Goal: Communication & Community: Share content

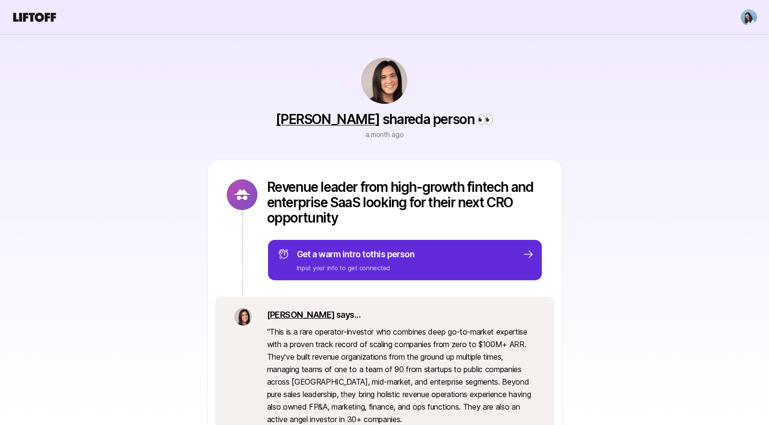
scroll to position [74, 0]
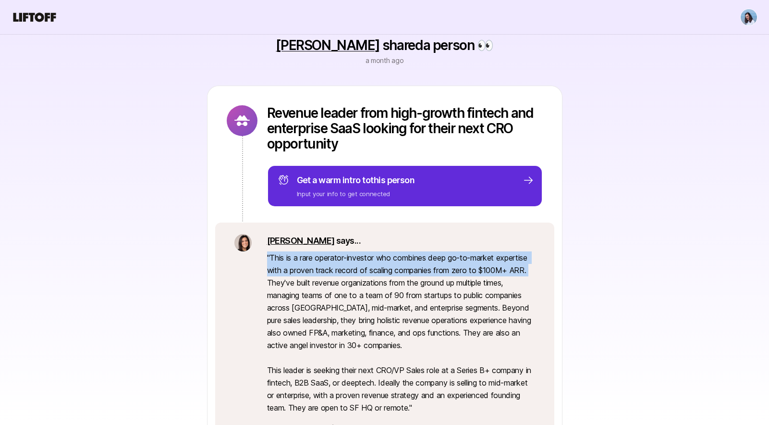
drag, startPoint x: 288, startPoint y: 257, endPoint x: 533, endPoint y: 273, distance: 245.5
click at [533, 273] on p "" This is a rare operator-investor who combines deep go-to-market expertise wit…" at bounding box center [401, 332] width 268 height 162
copy p "" This is a rare operator-investor who combines deep go-to-market expertise wit…"
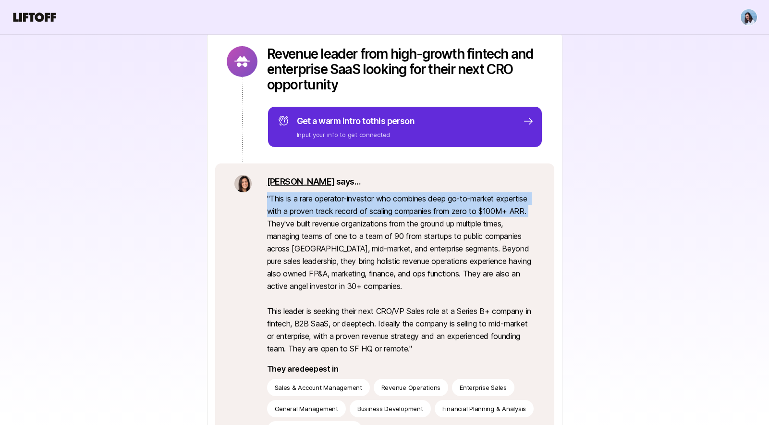
scroll to position [134, 0]
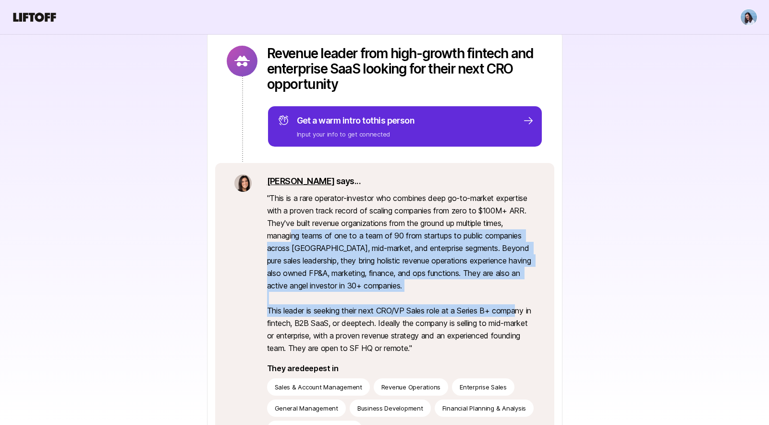
drag, startPoint x: 295, startPoint y: 238, endPoint x: 523, endPoint y: 309, distance: 239.0
click at [519, 309] on p "" This is a rare operator-investor who combines deep go-to-market expertise wit…" at bounding box center [401, 273] width 268 height 162
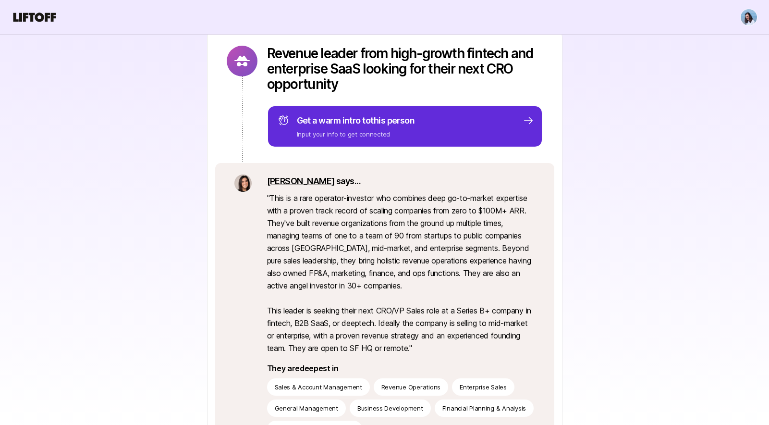
click at [523, 309] on p "" This is a rare operator-investor who combines deep go-to-market expertise wit…" at bounding box center [401, 273] width 268 height 162
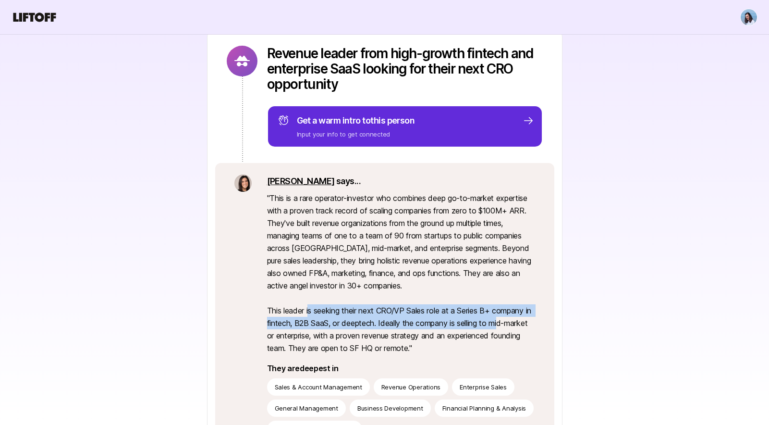
drag, startPoint x: 311, startPoint y: 311, endPoint x: 511, endPoint y: 329, distance: 201.1
click at [509, 329] on p "" This is a rare operator-investor who combines deep go-to-market expertise wit…" at bounding box center [401, 273] width 268 height 162
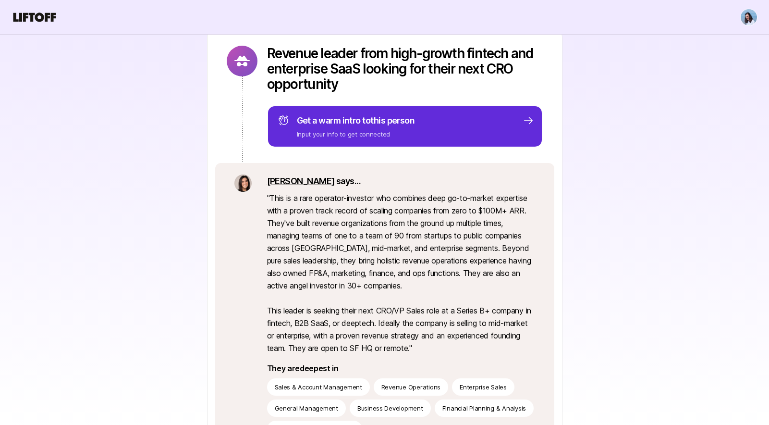
click at [512, 329] on p "" This is a rare operator-investor who combines deep go-to-market expertise wit…" at bounding box center [401, 273] width 268 height 162
drag, startPoint x: 343, startPoint y: 307, endPoint x: 519, endPoint y: 309, distance: 176.8
click at [510, 309] on p "" This is a rare operator-investor who combines deep go-to-market expertise wit…" at bounding box center [401, 273] width 268 height 162
click at [520, 309] on p "" This is a rare operator-investor who combines deep go-to-market expertise wit…" at bounding box center [401, 273] width 268 height 162
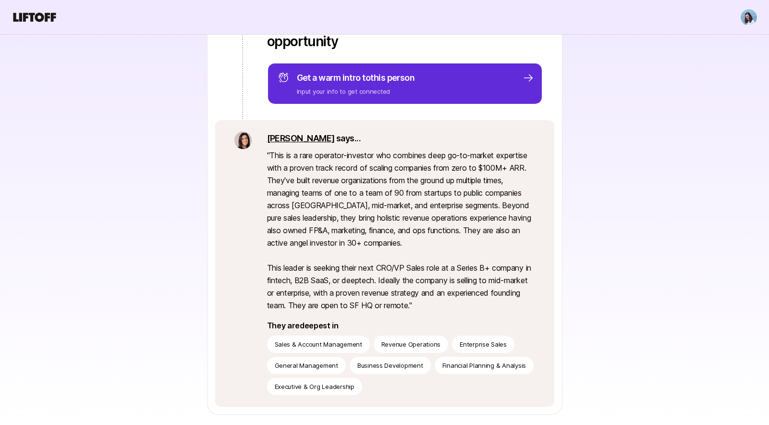
scroll to position [263, 0]
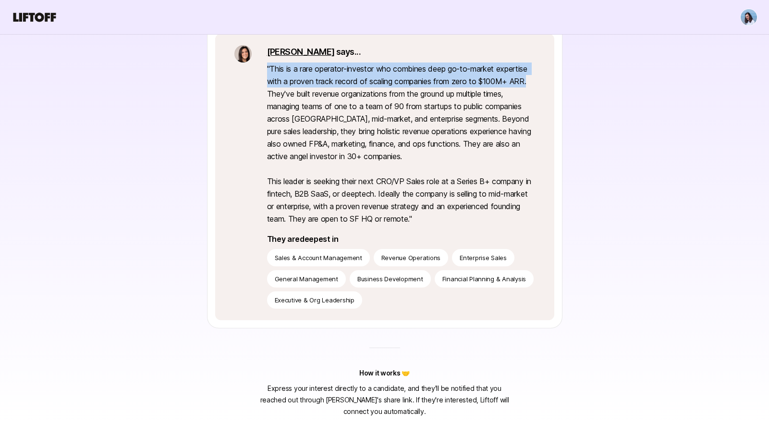
drag, startPoint x: 268, startPoint y: 66, endPoint x: 528, endPoint y: 83, distance: 261.4
click at [528, 83] on p "" This is a rare operator-investor who combines deep go-to-market expertise wit…" at bounding box center [401, 143] width 268 height 162
copy p "" This is a rare operator-investor who combines deep go-to-market expertise wit…"
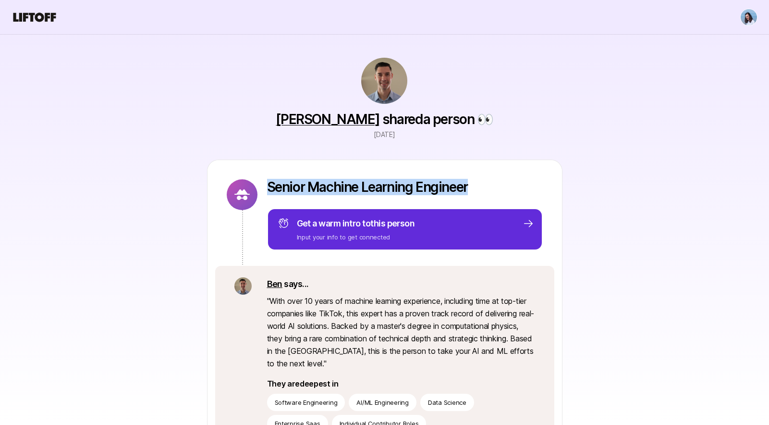
drag, startPoint x: 460, startPoint y: 190, endPoint x: 267, endPoint y: 189, distance: 193.1
click at [267, 189] on p "Senior Machine Learning Engineer" at bounding box center [405, 186] width 276 height 15
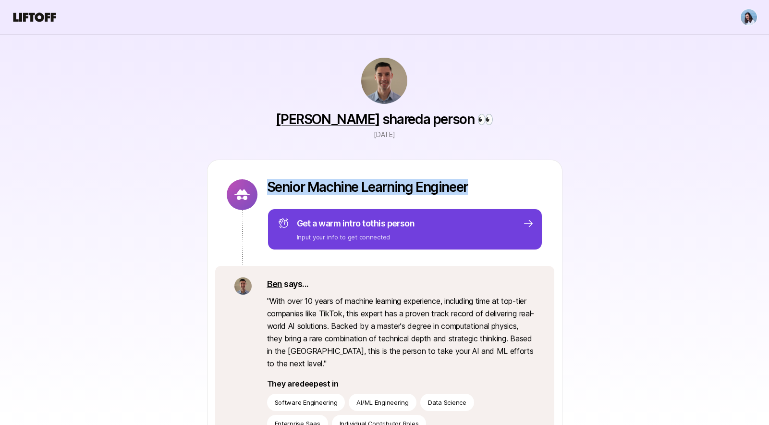
copy p "Senior Machine Learning Engineer"
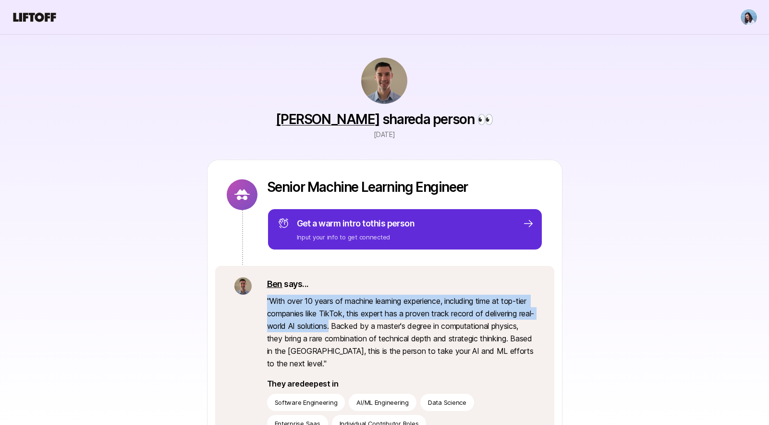
drag, startPoint x: 266, startPoint y: 300, endPoint x: 346, endPoint y: 325, distance: 83.7
click at [346, 325] on div "Ben says... " With over 10 years of machine learning experience, including time…" at bounding box center [384, 355] width 339 height 178
copy p "" With over 10 years of machine learning experience, including time at top-tier…"
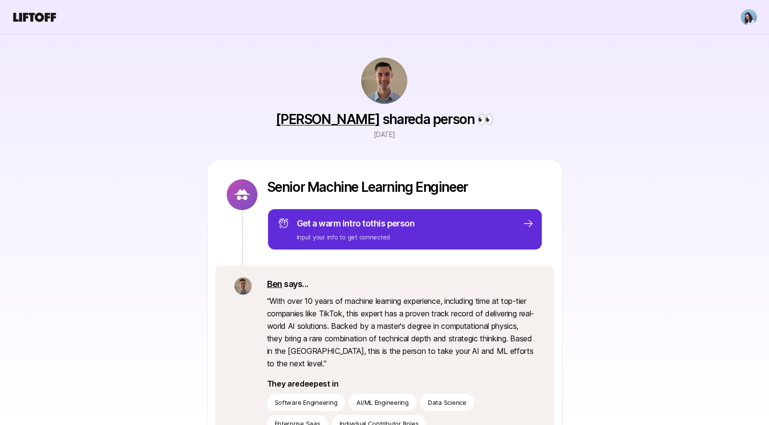
click at [379, 330] on p "" With over 10 years of machine learning experience, including time at top-tier…" at bounding box center [401, 331] width 268 height 75
drag, startPoint x: 347, startPoint y: 325, endPoint x: 287, endPoint y: 338, distance: 61.5
click at [286, 338] on p "" With over 10 years of machine learning experience, including time at top-tier…" at bounding box center [401, 331] width 268 height 75
drag, startPoint x: 349, startPoint y: 325, endPoint x: 294, endPoint y: 340, distance: 56.3
click at [294, 340] on p "" With over 10 years of machine learning experience, including time at top-tier…" at bounding box center [401, 331] width 268 height 75
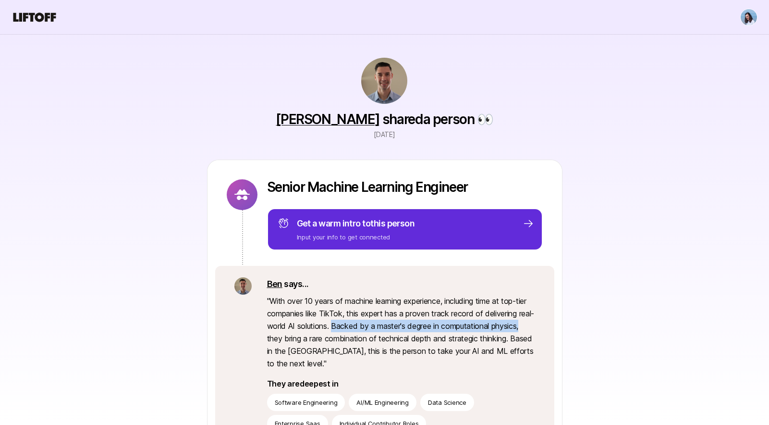
copy p "Backed by a master's degree in computational physics,"
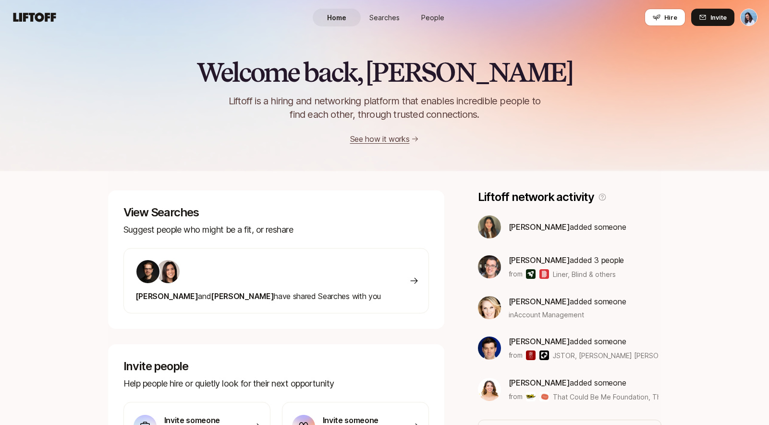
click at [428, 19] on span "People" at bounding box center [432, 17] width 23 height 10
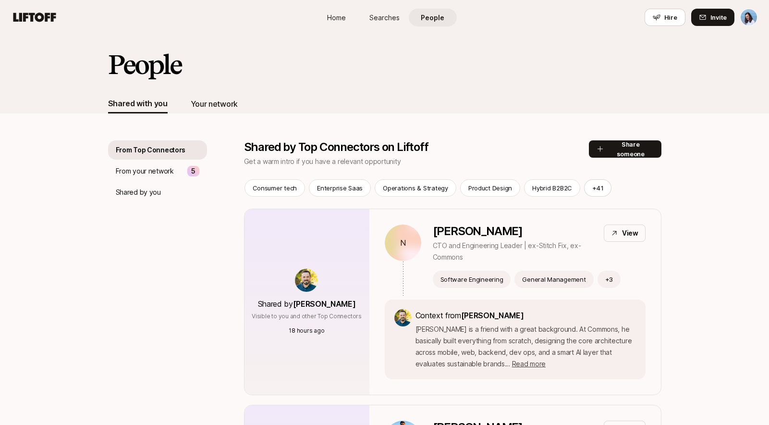
click at [213, 101] on div "Your network" at bounding box center [214, 104] width 47 height 12
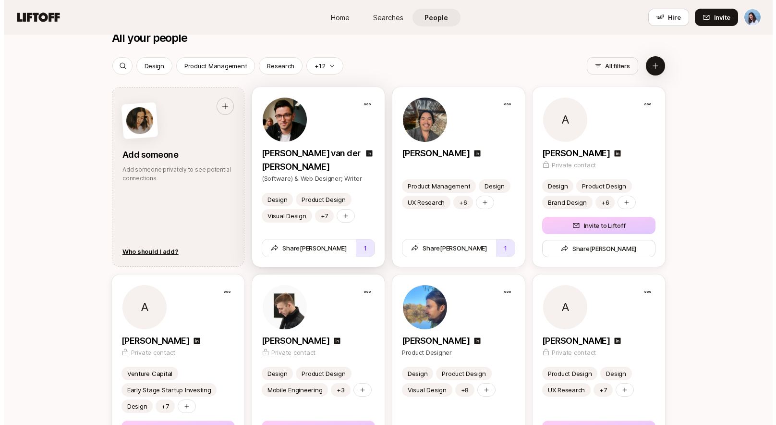
scroll to position [872, 0]
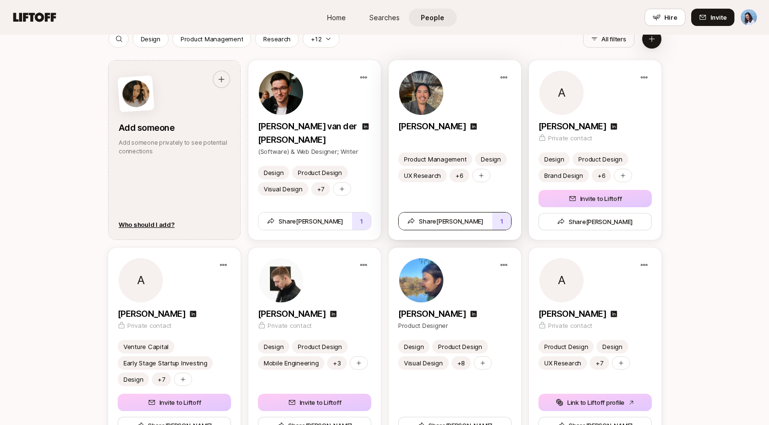
click at [453, 220] on span "Share Anthony" at bounding box center [445, 221] width 76 height 10
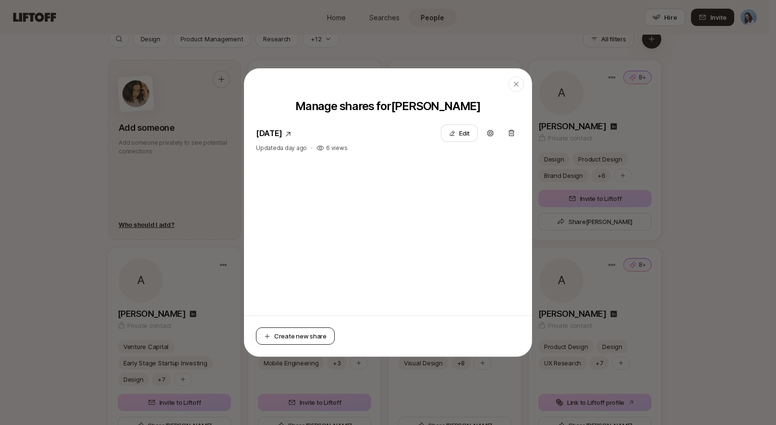
click at [304, 343] on button "Create new share" at bounding box center [295, 335] width 79 height 17
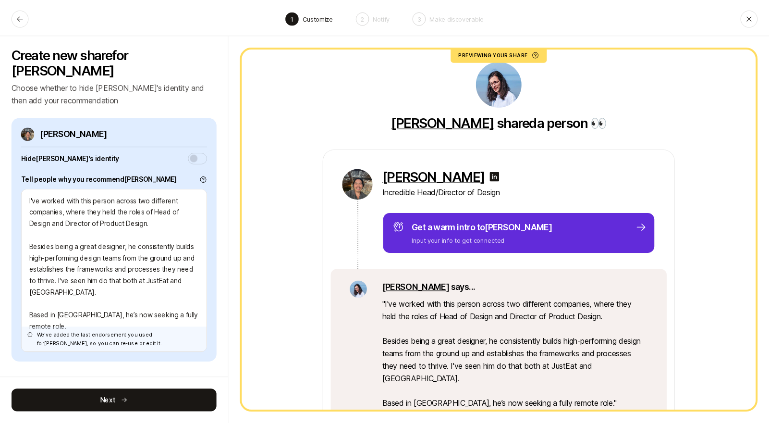
scroll to position [41, 0]
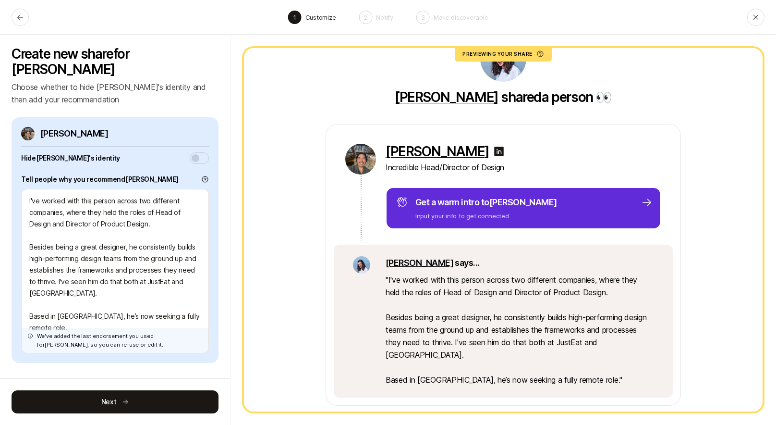
click at [8, 12] on header "1 Customize 2 Notify 3 Make discoverable" at bounding box center [388, 17] width 776 height 35
click at [12, 14] on button at bounding box center [20, 17] width 17 height 17
type textarea "x"
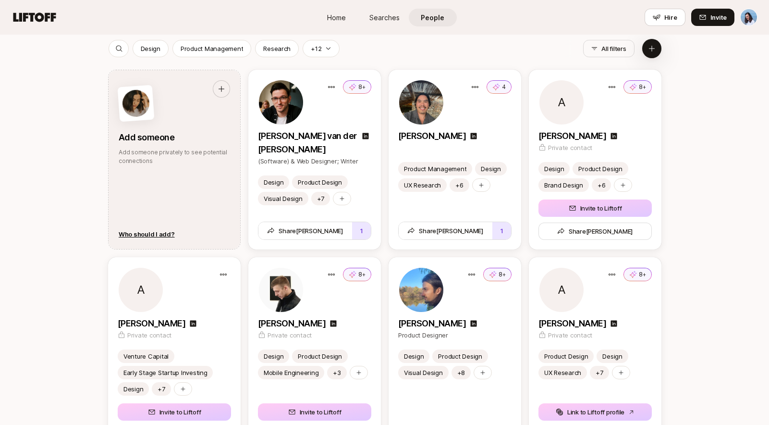
scroll to position [928, 0]
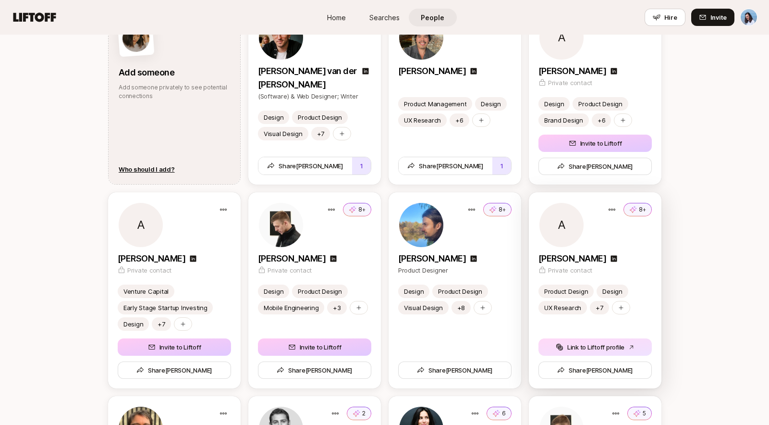
click at [621, 347] on button "Link to Liftoff profile" at bounding box center [594, 346] width 113 height 17
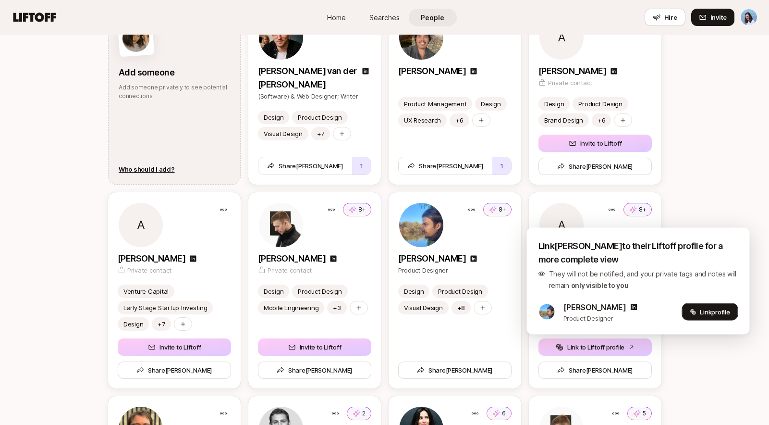
click at [688, 309] on button "Link profile" at bounding box center [710, 311] width 56 height 17
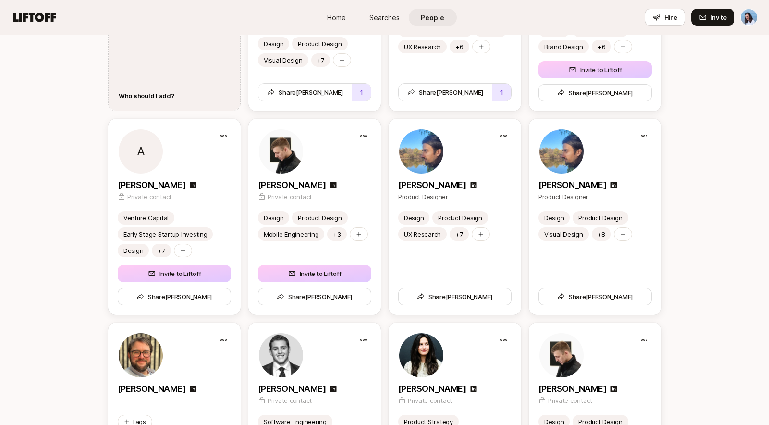
scroll to position [985, 0]
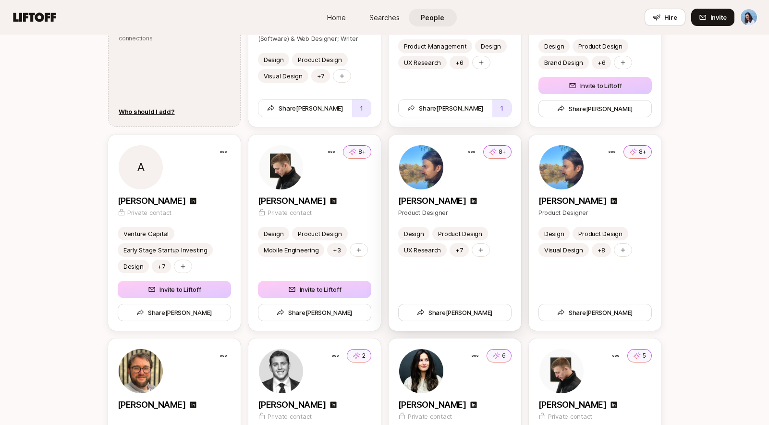
click at [499, 189] on div "8+" at bounding box center [454, 167] width 113 height 46
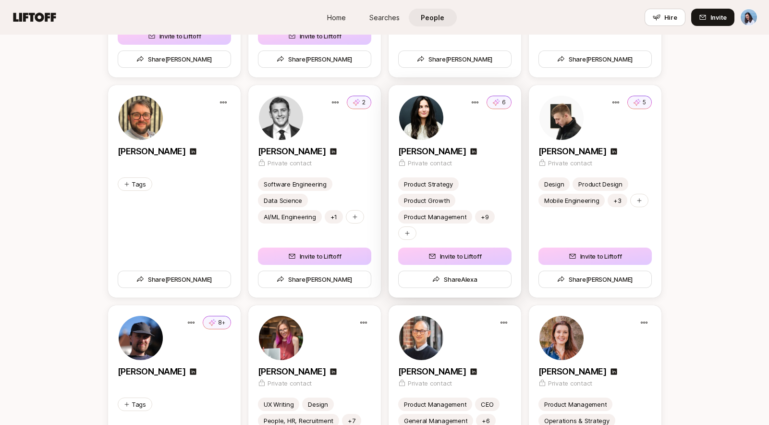
scroll to position [1278, 0]
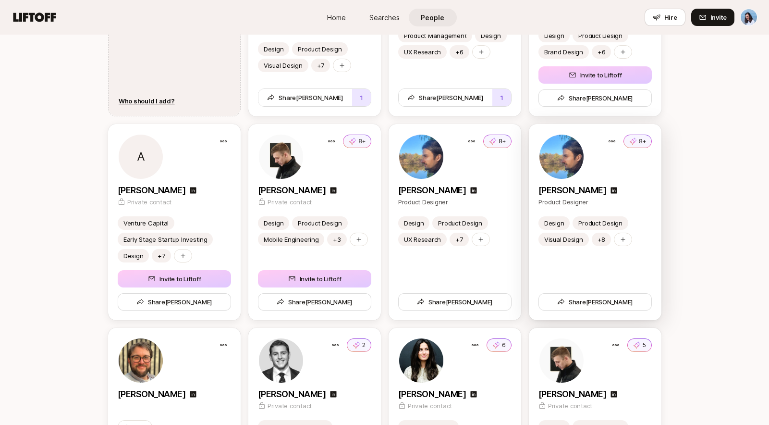
click at [632, 178] on div "8+" at bounding box center [594, 157] width 113 height 46
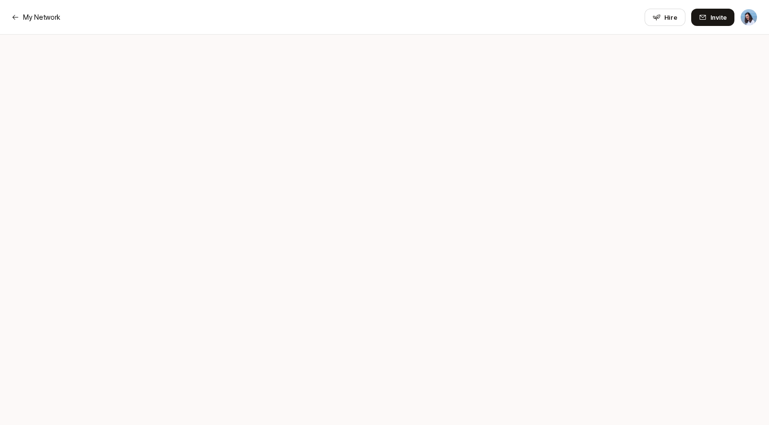
scroll to position [74, 0]
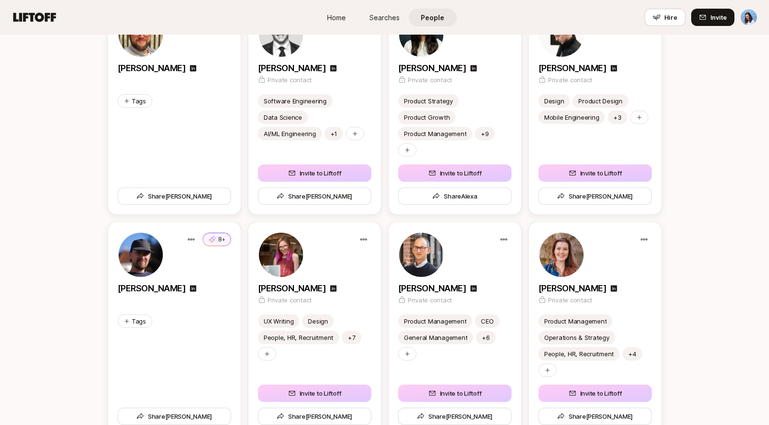
scroll to position [1288, 0]
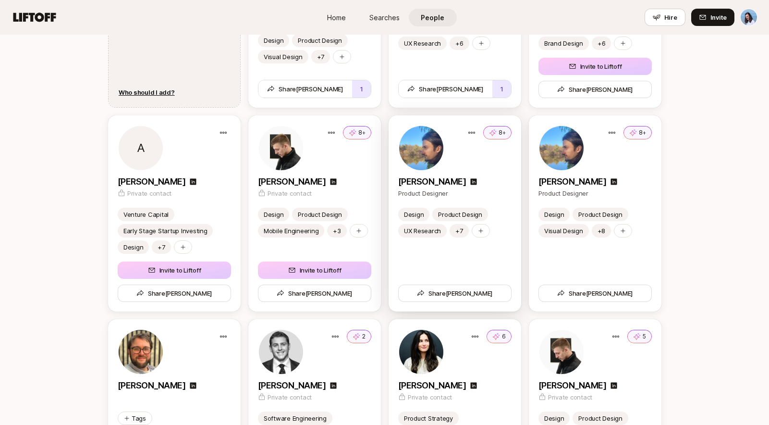
click at [467, 161] on div "8+" at bounding box center [454, 148] width 113 height 46
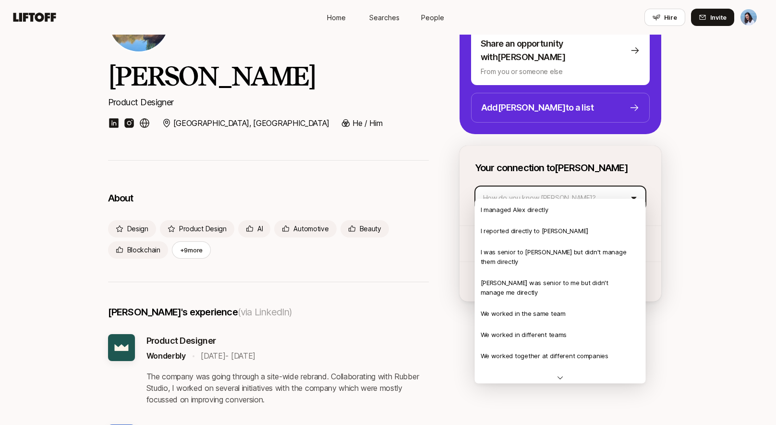
click at [549, 185] on html "Home Searches People Hire Home Searches People Hire Hire Invite Alex Beltechi P…" at bounding box center [388, 138] width 776 height 425
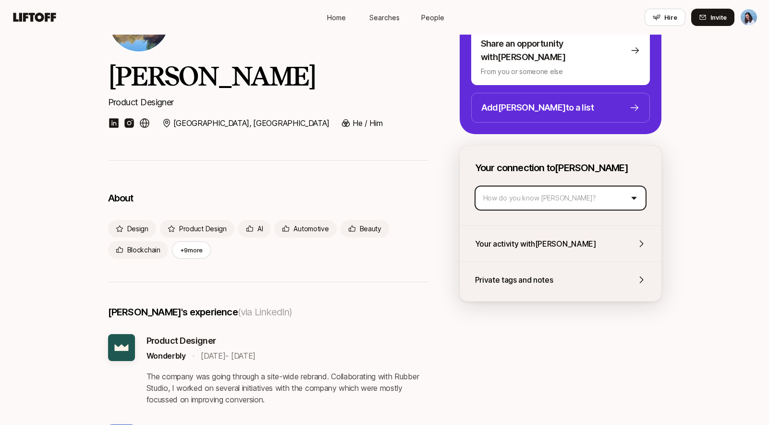
click at [693, 194] on html "Home Searches People Hire Home Searches People Hire Hire Invite Alex Beltechi P…" at bounding box center [384, 138] width 769 height 425
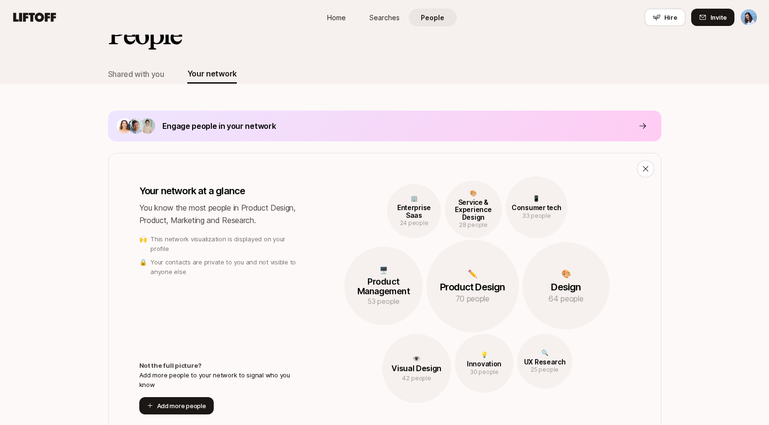
scroll to position [37, 0]
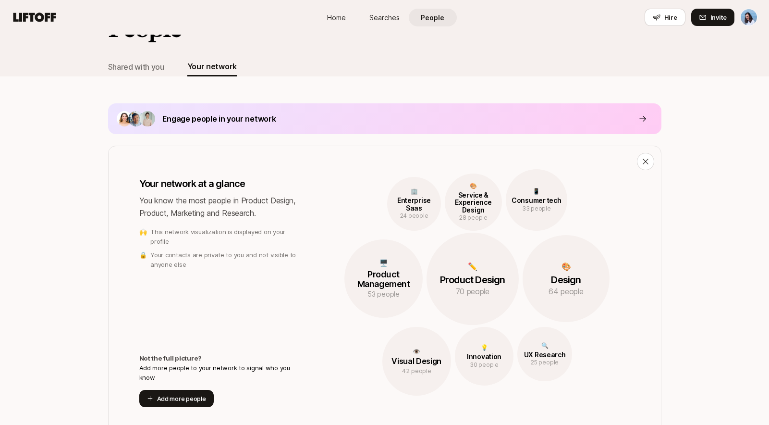
click at [215, 114] on p "Engage people in your network" at bounding box center [219, 118] width 114 height 12
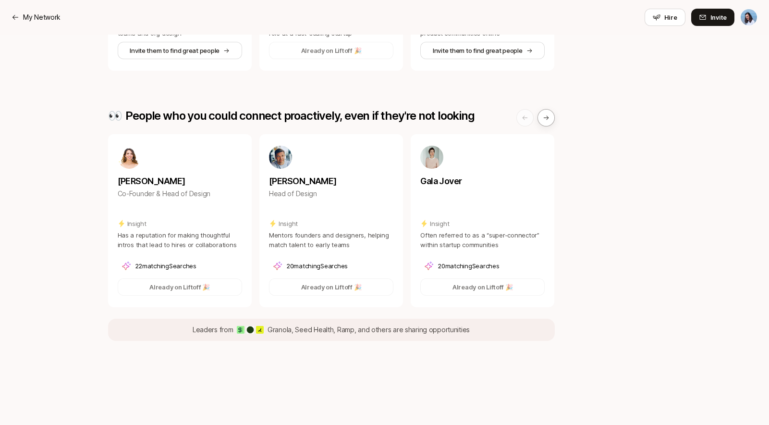
scroll to position [284, 0]
drag, startPoint x: 331, startPoint y: 328, endPoint x: 476, endPoint y: 326, distance: 144.1
click at [474, 326] on div "Leaders from Granola, Seed Health, Ramp , and others are sharing opportunities" at bounding box center [331, 329] width 447 height 22
click at [479, 326] on div "Leaders from Granola, Seed Health, Ramp , and others are sharing opportunities" at bounding box center [331, 329] width 447 height 22
drag, startPoint x: 353, startPoint y: 327, endPoint x: 465, endPoint y: 333, distance: 112.6
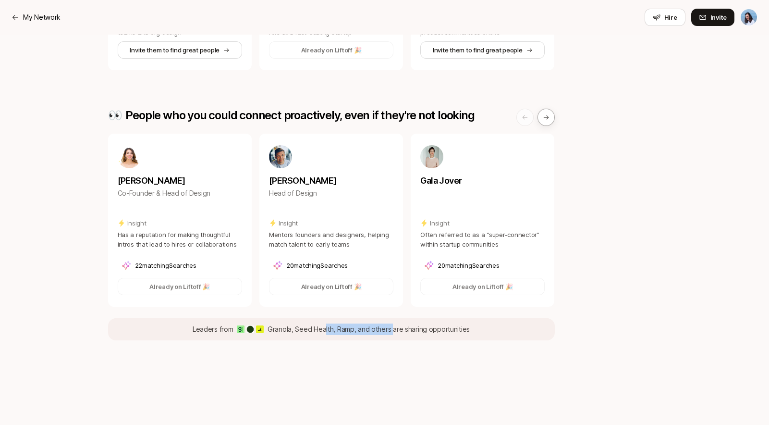
click at [437, 333] on p "Leaders from Granola, Seed Health, Ramp , and others are sharing opportunities" at bounding box center [331, 329] width 277 height 12
click at [465, 333] on p "Leaders from Granola, Seed Health, Ramp , and others are sharing opportunities" at bounding box center [331, 329] width 277 height 12
click at [666, 258] on div "Engage people in your network 👀 This page is updated every day based on AI sign…" at bounding box center [384, 88] width 769 height 674
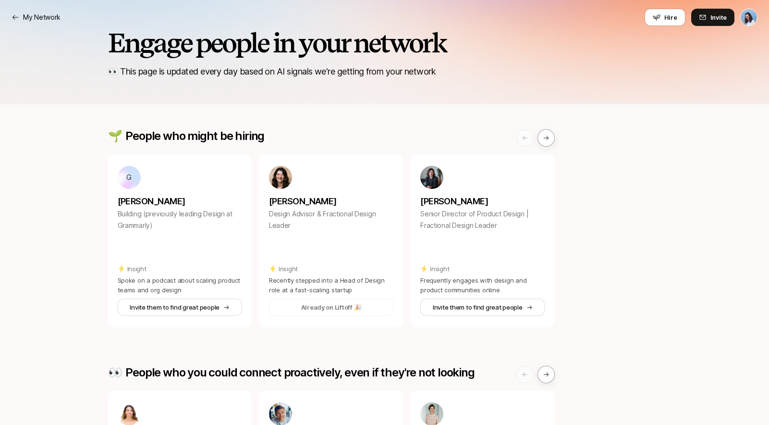
scroll to position [0, 0]
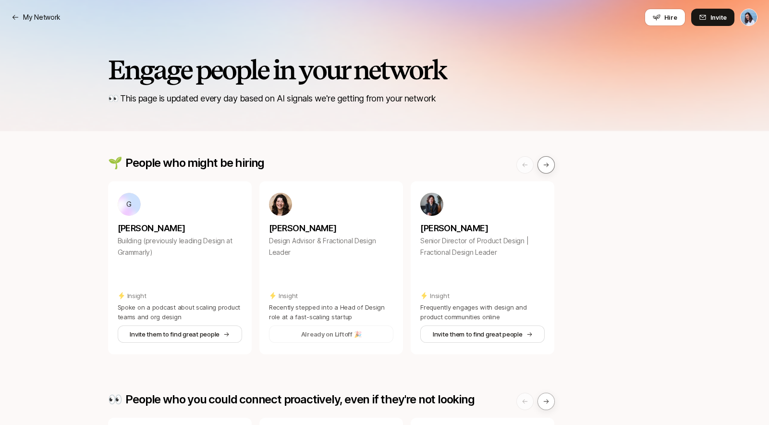
click at [546, 168] on button at bounding box center [546, 164] width 17 height 17
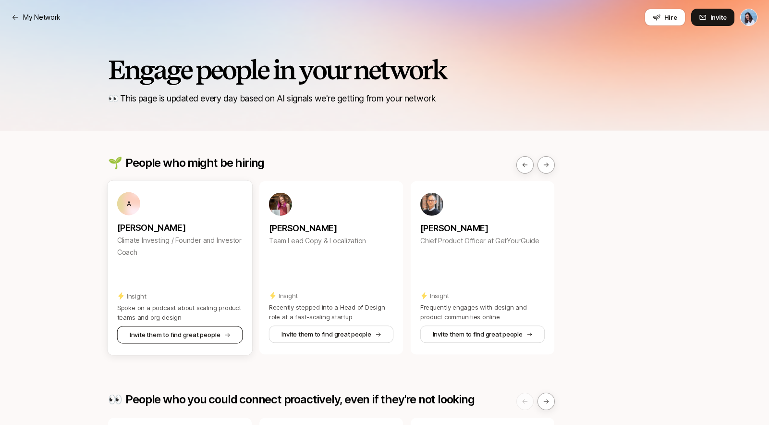
click at [227, 337] on icon at bounding box center [227, 334] width 6 height 6
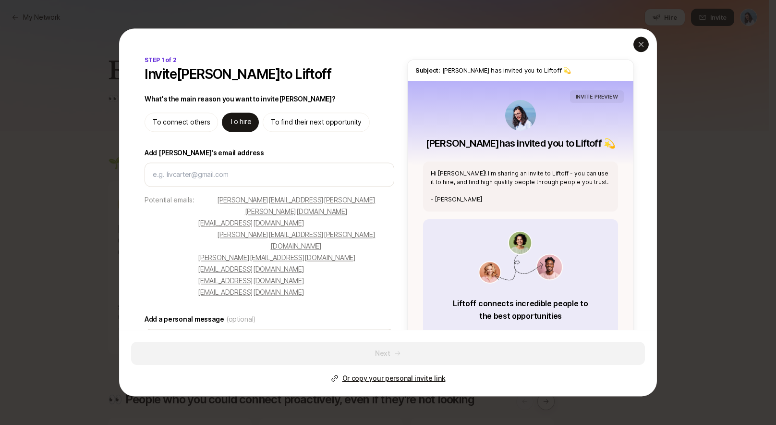
click at [641, 42] on icon "button" at bounding box center [641, 44] width 8 height 8
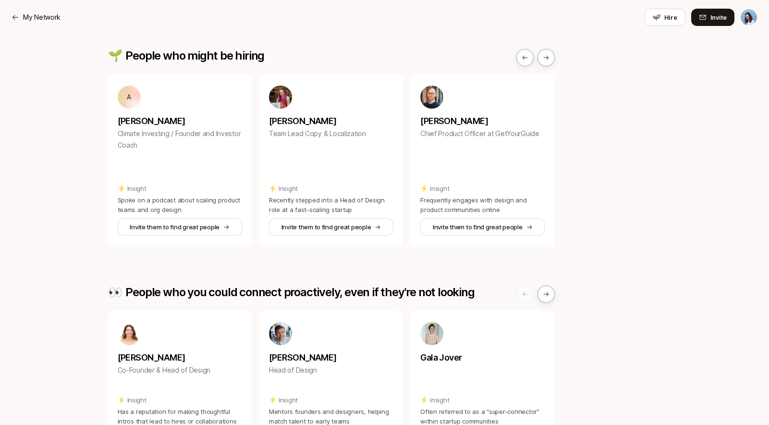
scroll to position [130, 0]
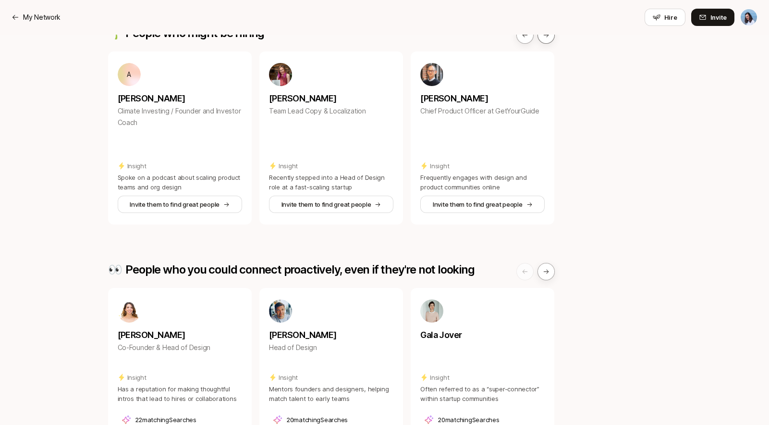
click at [548, 38] on button at bounding box center [546, 34] width 17 height 17
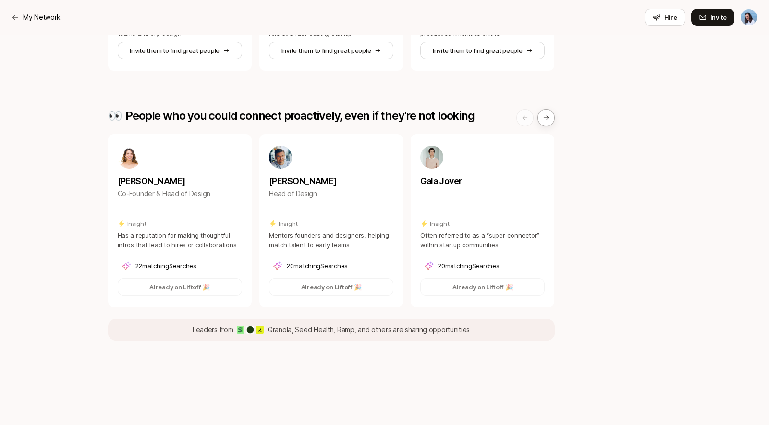
scroll to position [284, 0]
click at [548, 114] on icon at bounding box center [546, 117] width 7 height 7
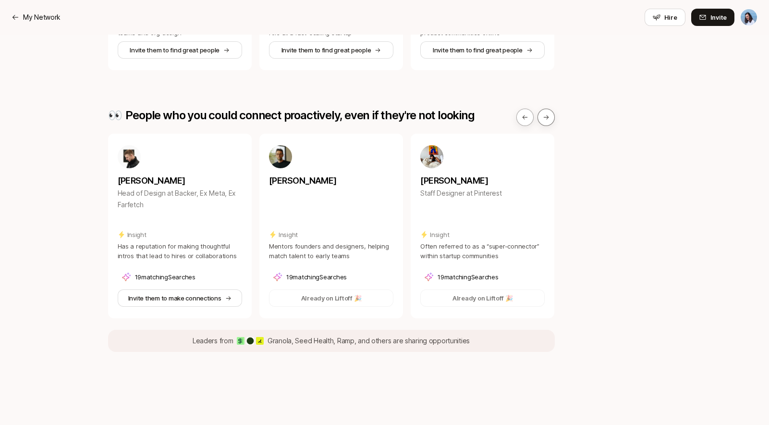
click at [548, 115] on icon at bounding box center [546, 117] width 7 height 7
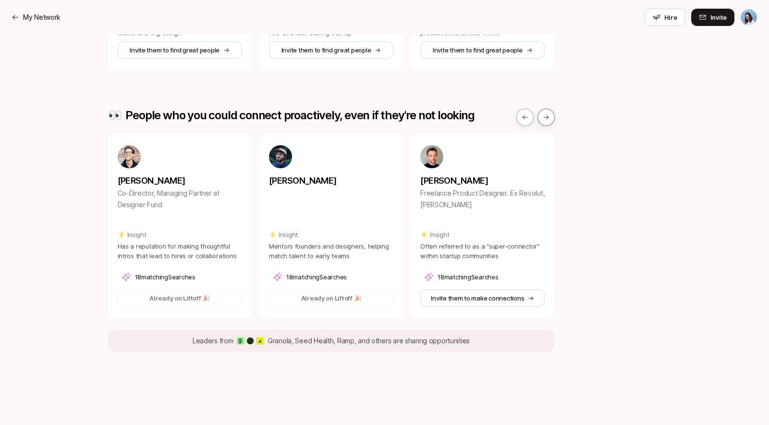
click at [548, 115] on icon at bounding box center [546, 117] width 7 height 7
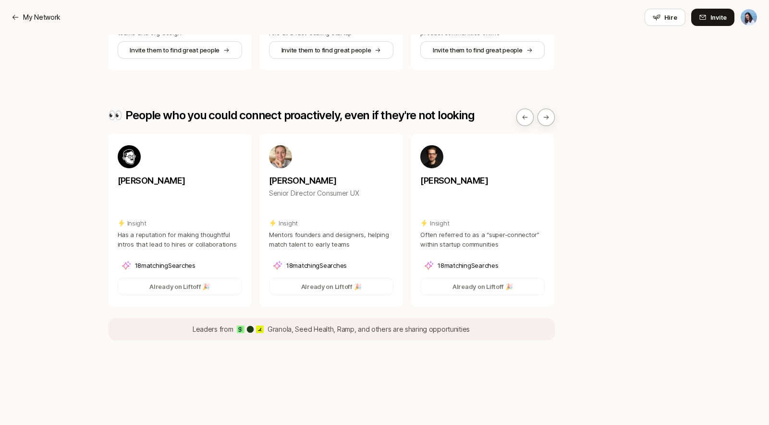
click at [665, 223] on div "Engage people in your network 👀 This page is updated every day based on AI sign…" at bounding box center [384, 88] width 769 height 674
click at [635, 178] on div "🌱 People who might be hiring Asi Sharabi Co-founder/CEO Wonderbly Insight Spoke…" at bounding box center [384, 106] width 553 height 468
click at [547, 116] on icon at bounding box center [546, 117] width 7 height 7
click at [336, 166] on div "Regy Perlera Staff Designer at Airbnb" at bounding box center [332, 171] width 126 height 54
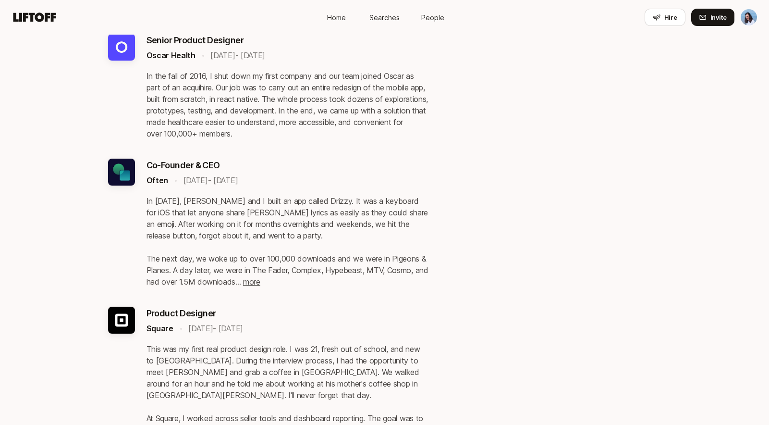
scroll to position [1311, 0]
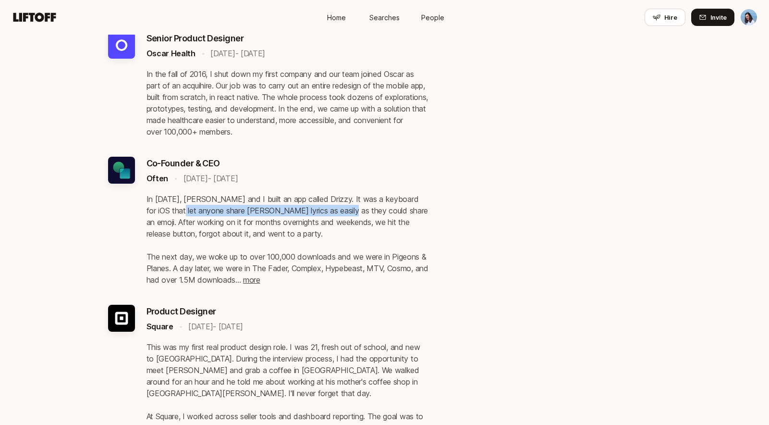
drag, startPoint x: 173, startPoint y: 224, endPoint x: 347, endPoint y: 218, distance: 174.5
click at [344, 218] on p "In 2015, Luc Succes and I built an app called Drizzy. It was a keyboard for iOS…" at bounding box center [288, 239] width 282 height 92
click at [367, 219] on p "In 2015, Luc Succes and I built an app called Drizzy. It was a keyboard for iOS…" at bounding box center [288, 239] width 282 height 92
drag, startPoint x: 172, startPoint y: 220, endPoint x: 388, endPoint y: 223, distance: 215.7
click at [368, 220] on p "In 2015, Luc Succes and I built an app called Drizzy. It was a keyboard for iOS…" at bounding box center [288, 239] width 282 height 92
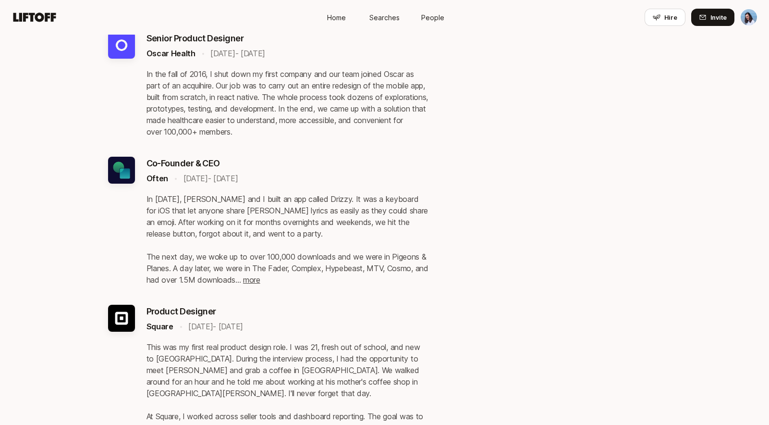
click at [393, 224] on p "In 2015, Luc Succes and I built an app called Drizzy. It was a keyboard for iOS…" at bounding box center [288, 239] width 282 height 92
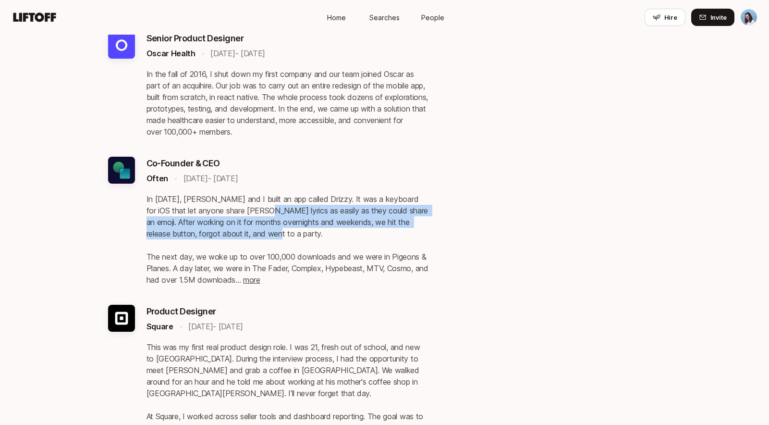
drag, startPoint x: 280, startPoint y: 225, endPoint x: 355, endPoint y: 251, distance: 79.8
click at [350, 250] on p "In 2015, Luc Succes and I built an app called Drizzy. It was a keyboard for iOS…" at bounding box center [288, 239] width 282 height 92
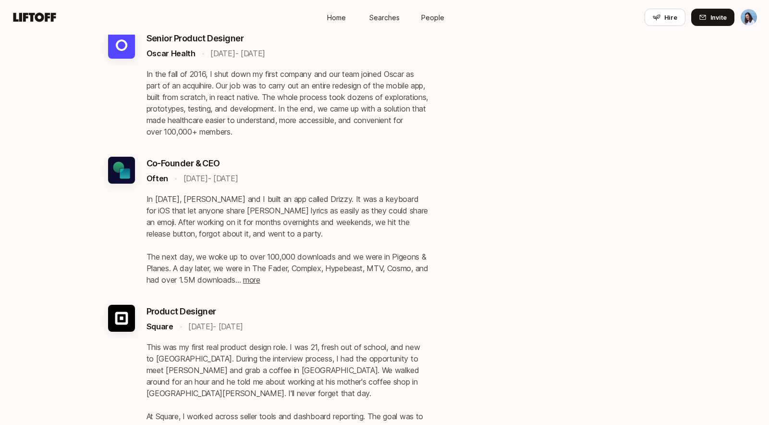
click at [360, 251] on p "In 2015, Luc Succes and I built an app called Drizzy. It was a keyboard for iOS…" at bounding box center [288, 239] width 282 height 92
click at [260, 284] on span "more" at bounding box center [251, 280] width 17 height 10
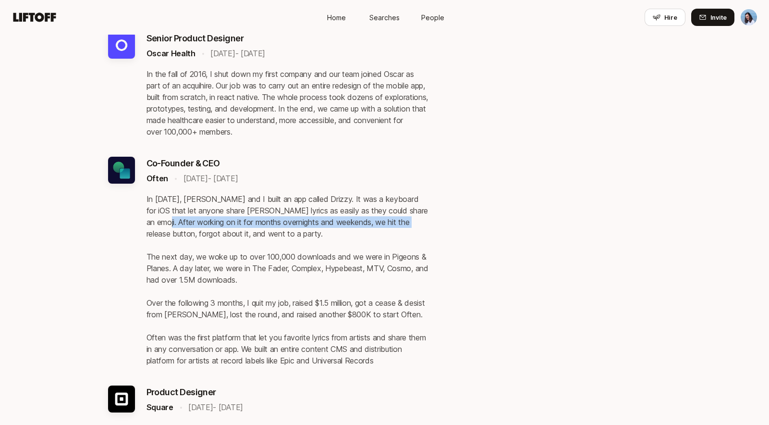
drag, startPoint x: 158, startPoint y: 233, endPoint x: 412, endPoint y: 231, distance: 254.1
click at [410, 231] on p "In 2015, Luc Succes and I built an app called Drizzy. It was a keyboard for iOS…" at bounding box center [288, 279] width 282 height 173
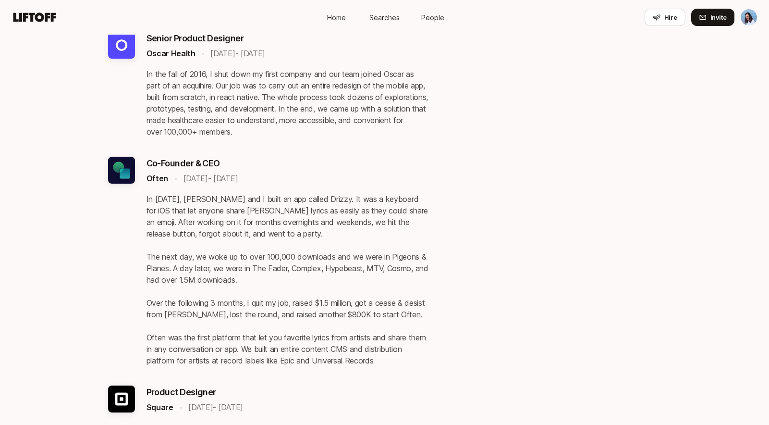
click at [418, 231] on p "In 2015, Luc Succes and I built an app called Drizzy. It was a keyboard for iOS…" at bounding box center [288, 279] width 282 height 173
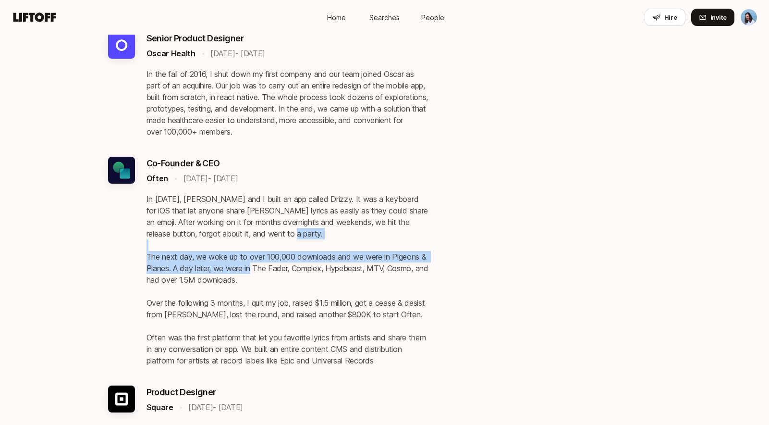
drag, startPoint x: 190, startPoint y: 270, endPoint x: 322, endPoint y: 274, distance: 131.7
click at [304, 276] on p "In 2015, Luc Succes and I built an app called Drizzy. It was a keyboard for iOS…" at bounding box center [288, 279] width 282 height 173
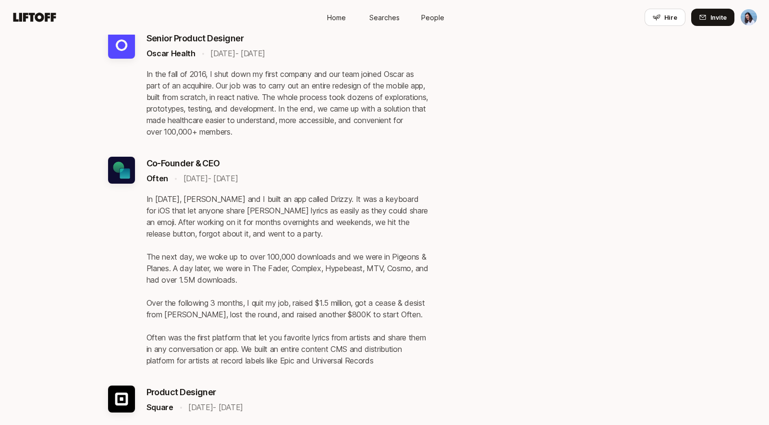
drag, startPoint x: 322, startPoint y: 274, endPoint x: 330, endPoint y: 279, distance: 9.5
click at [322, 275] on p "In 2015, Luc Succes and I built an app called Drizzy. It was a keyboard for iOS…" at bounding box center [288, 279] width 282 height 173
drag, startPoint x: 391, startPoint y: 268, endPoint x: 168, endPoint y: 280, distance: 223.2
click at [168, 280] on p "In 2015, Luc Succes and I built an app called Drizzy. It was a keyboard for iOS…" at bounding box center [288, 279] width 282 height 173
copy p "Pigeons & Planes"
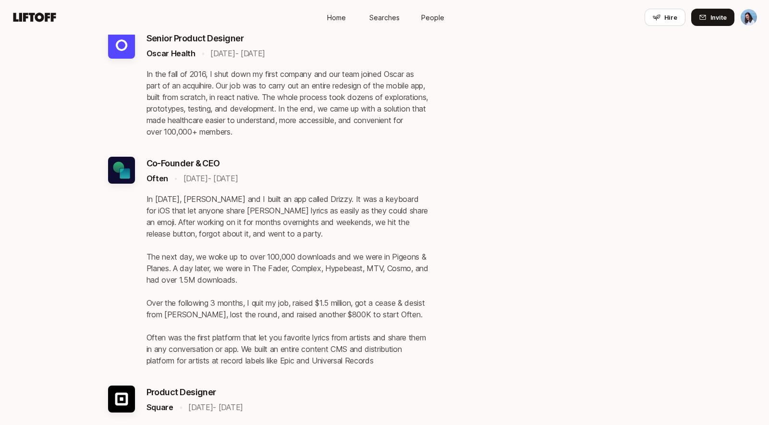
click at [256, 278] on p "In 2015, Luc Succes and I built an app called Drizzy. It was a keyboard for iOS…" at bounding box center [288, 279] width 282 height 173
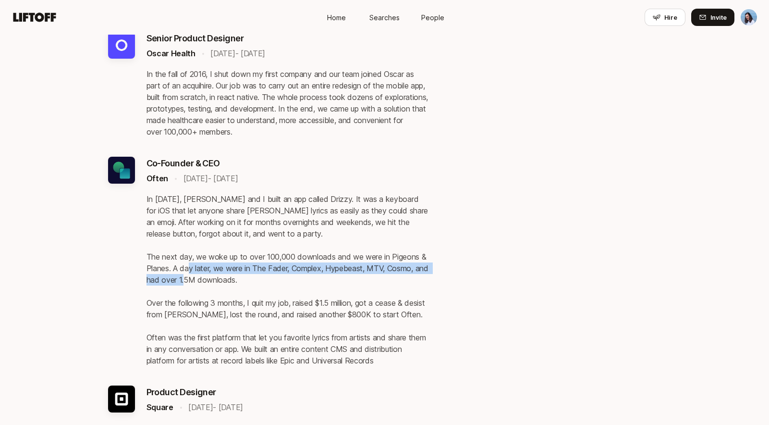
drag, startPoint x: 280, startPoint y: 273, endPoint x: 408, endPoint y: 289, distance: 129.2
click at [408, 289] on p "In 2015, Luc Succes and I built an app called Drizzy. It was a keyboard for iOS…" at bounding box center [288, 279] width 282 height 173
click at [411, 289] on p "In 2015, Luc Succes and I built an app called Drizzy. It was a keyboard for iOS…" at bounding box center [288, 279] width 282 height 173
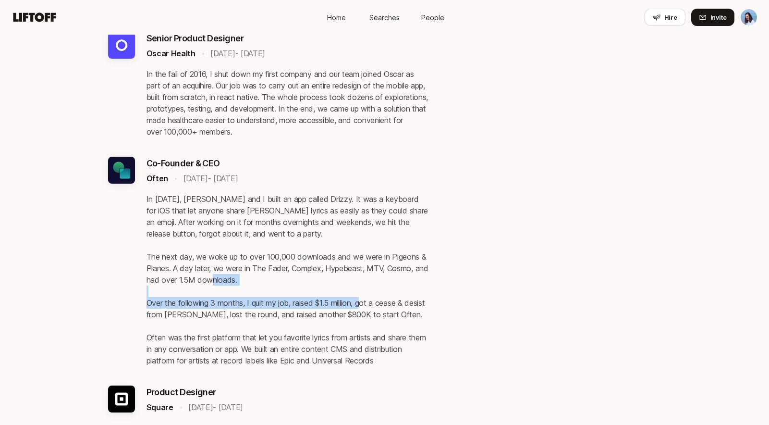
drag, startPoint x: 197, startPoint y: 312, endPoint x: 451, endPoint y: 314, distance: 253.6
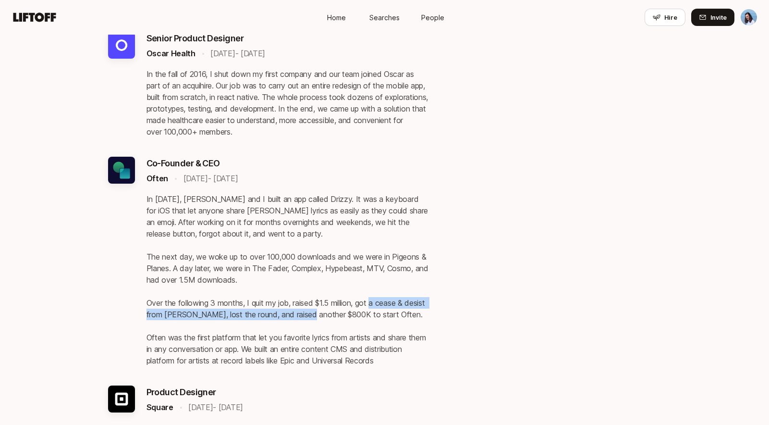
drag, startPoint x: 196, startPoint y: 324, endPoint x: 387, endPoint y: 326, distance: 190.7
click at [384, 326] on p "In 2015, Luc Succes and I built an app called Drizzy. It was a keyboard for iOS…" at bounding box center [288, 279] width 282 height 173
click at [396, 325] on p "In 2015, Luc Succes and I built an app called Drizzy. It was a keyboard for iOS…" at bounding box center [288, 279] width 282 height 173
drag, startPoint x: 252, startPoint y: 324, endPoint x: 430, endPoint y: 327, distance: 177.8
click at [400, 326] on p "In 2015, Luc Succes and I built an app called Drizzy. It was a keyboard for iOS…" at bounding box center [288, 279] width 282 height 173
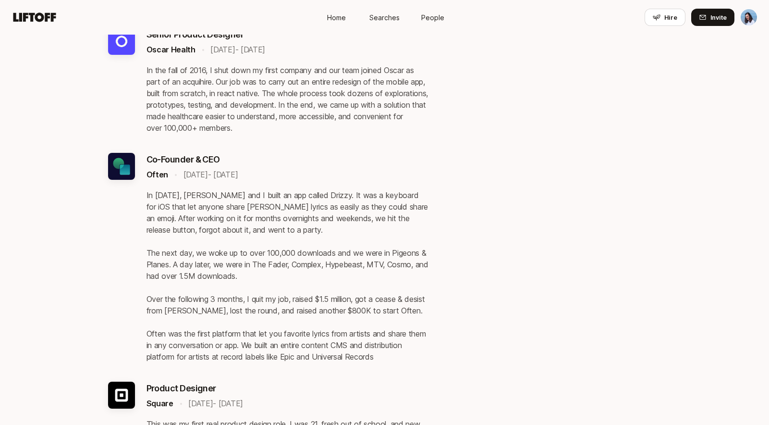
scroll to position [1323, 0]
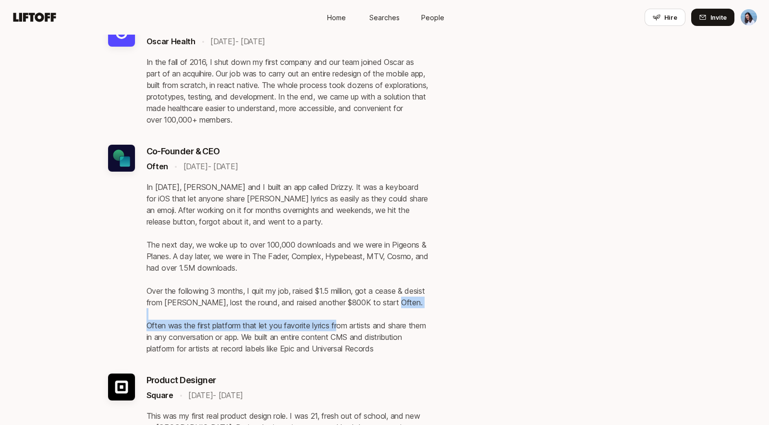
drag, startPoint x: 261, startPoint y: 339, endPoint x: 431, endPoint y: 334, distance: 170.1
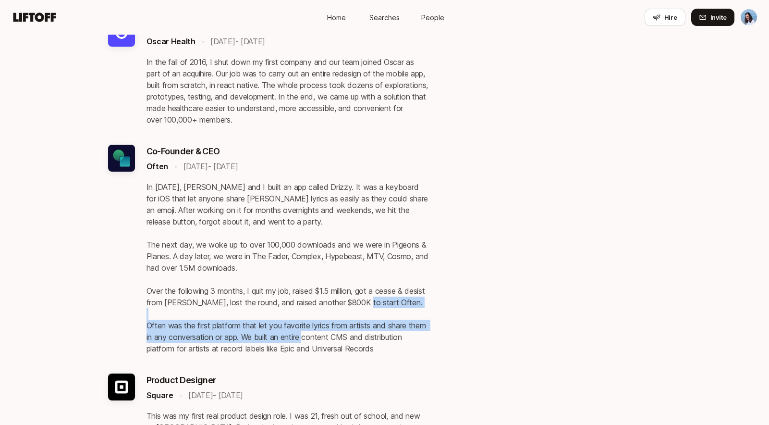
drag, startPoint x: 167, startPoint y: 339, endPoint x: 416, endPoint y: 345, distance: 249.4
click at [404, 346] on p "In 2015, Luc Succes and I built an app called Drizzy. It was a keyboard for iOS…" at bounding box center [288, 267] width 282 height 173
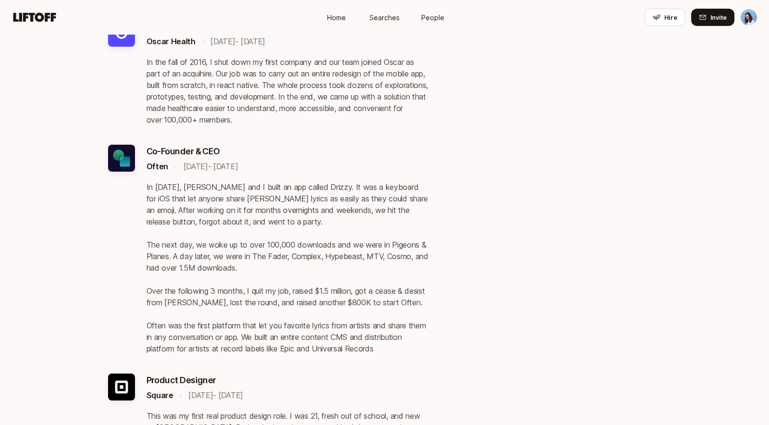
click at [416, 345] on p "In 2015, Luc Succes and I built an app called Drizzy. It was a keyboard for iOS…" at bounding box center [288, 267] width 282 height 173
drag, startPoint x: 161, startPoint y: 361, endPoint x: 355, endPoint y: 359, distance: 193.1
click at [341, 354] on p "In 2015, Luc Succes and I built an app called Drizzy. It was a keyboard for iOS…" at bounding box center [288, 267] width 282 height 173
click at [359, 354] on p "In 2015, Luc Succes and I built an app called Drizzy. It was a keyboard for iOS…" at bounding box center [288, 267] width 282 height 173
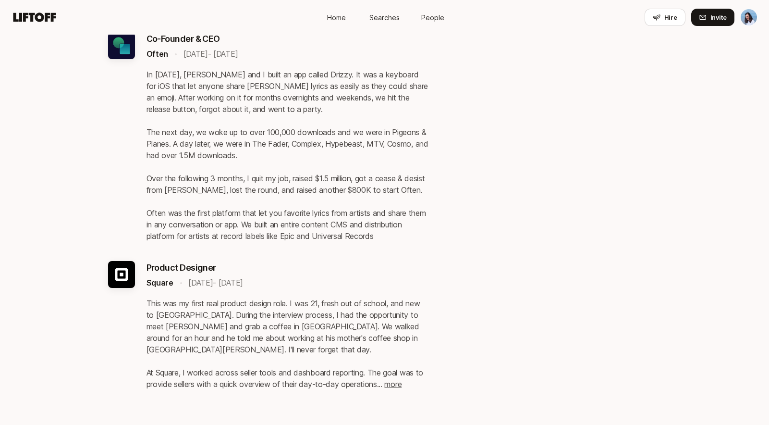
scroll to position [1436, 0]
click at [402, 383] on span "more" at bounding box center [392, 384] width 17 height 10
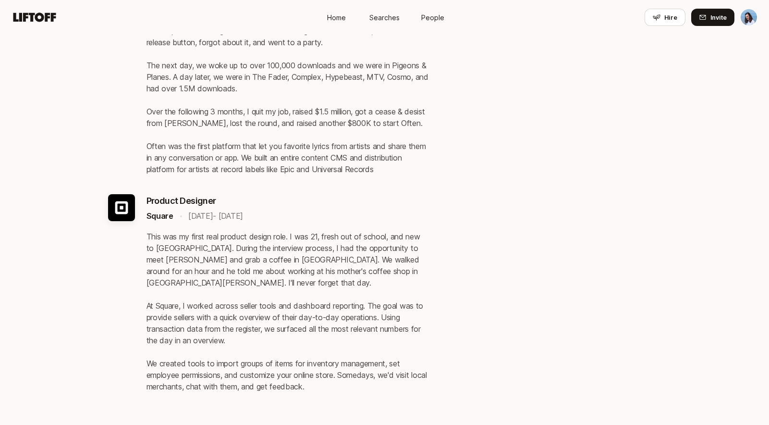
scroll to position [1548, 0]
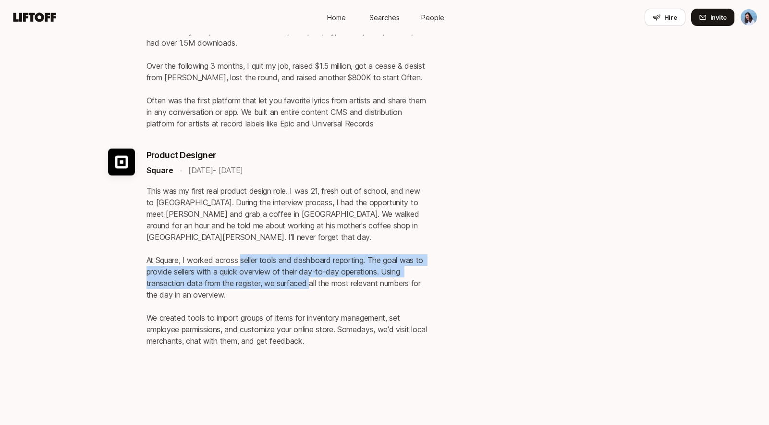
drag, startPoint x: 164, startPoint y: 269, endPoint x: 404, endPoint y: 285, distance: 240.3
click at [400, 290] on p "This was my first real product design role. I was 21, fresh out of school, and …" at bounding box center [288, 265] width 282 height 161
click at [404, 285] on p "This was my first real product design role. I was 21, fresh out of school, and …" at bounding box center [288, 265] width 282 height 161
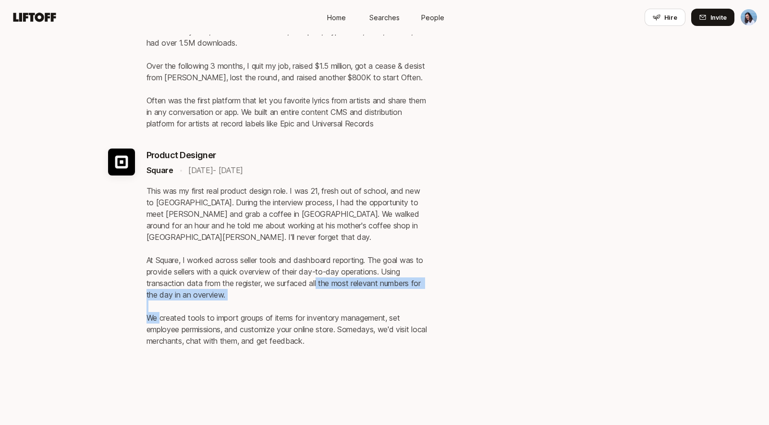
drag, startPoint x: 188, startPoint y: 317, endPoint x: 370, endPoint y: 322, distance: 182.2
click at [359, 321] on p "This was my first real product design role. I was 21, fresh out of school, and …" at bounding box center [288, 265] width 282 height 161
click at [375, 323] on p "This was my first real product design role. I was 21, fresh out of school, and …" at bounding box center [288, 265] width 282 height 161
drag, startPoint x: 223, startPoint y: 313, endPoint x: 364, endPoint y: 327, distance: 142.0
click at [316, 322] on p "This was my first real product design role. I was 21, fresh out of school, and …" at bounding box center [288, 265] width 282 height 161
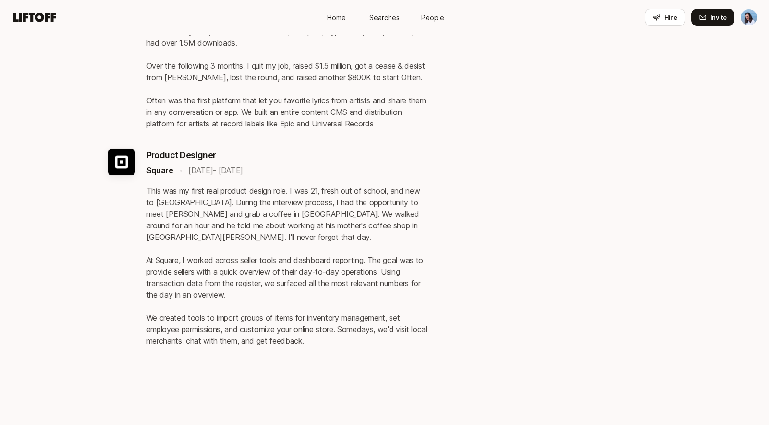
click at [377, 328] on p "This was my first real product design role. I was 21, fresh out of school, and …" at bounding box center [288, 265] width 282 height 161
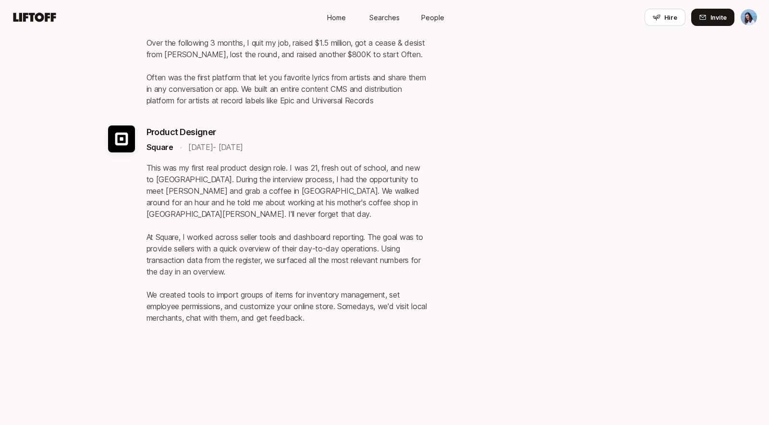
scroll to position [1571, 0]
drag, startPoint x: 196, startPoint y: 301, endPoint x: 304, endPoint y: 316, distance: 108.6
click at [287, 313] on p "This was my first real product design role. I was 21, fresh out of school, and …" at bounding box center [288, 241] width 282 height 161
click at [337, 320] on p "This was my first real product design role. I was 21, fresh out of school, and …" at bounding box center [288, 241] width 282 height 161
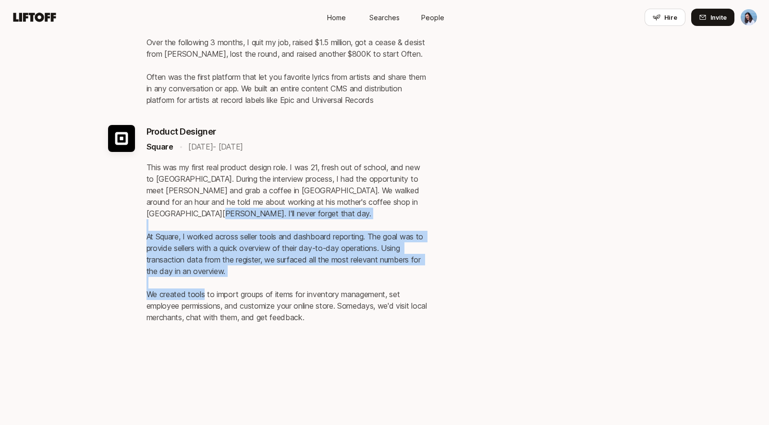
drag, startPoint x: 299, startPoint y: 250, endPoint x: 441, endPoint y: 302, distance: 151.4
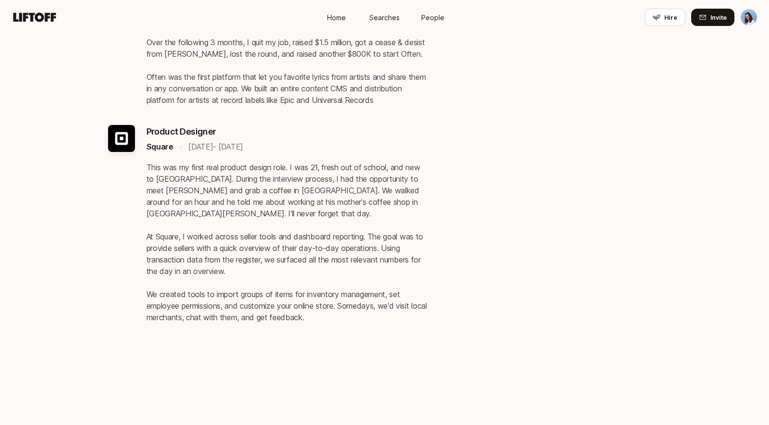
drag, startPoint x: 201, startPoint y: 309, endPoint x: 341, endPoint y: 312, distance: 139.8
click at [311, 312] on p "This was my first real product design role. I was 21, fresh out of school, and …" at bounding box center [288, 241] width 282 height 161
click at [341, 312] on p "This was my first real product design role. I was 21, fresh out of school, and …" at bounding box center [288, 241] width 282 height 161
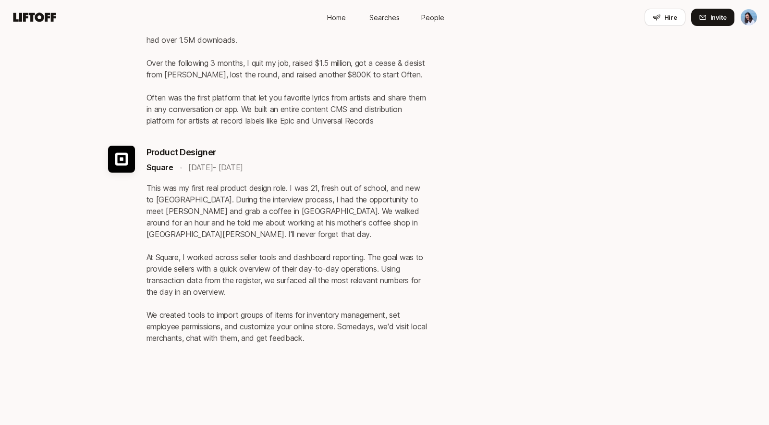
scroll to position [1537, 0]
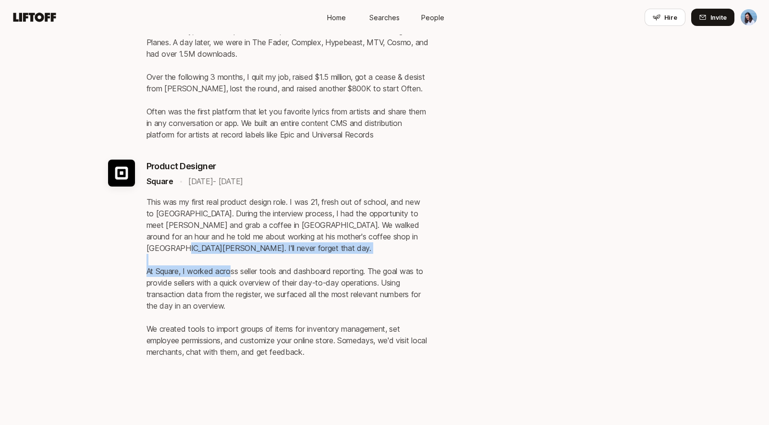
drag, startPoint x: 273, startPoint y: 273, endPoint x: 445, endPoint y: 269, distance: 172.0
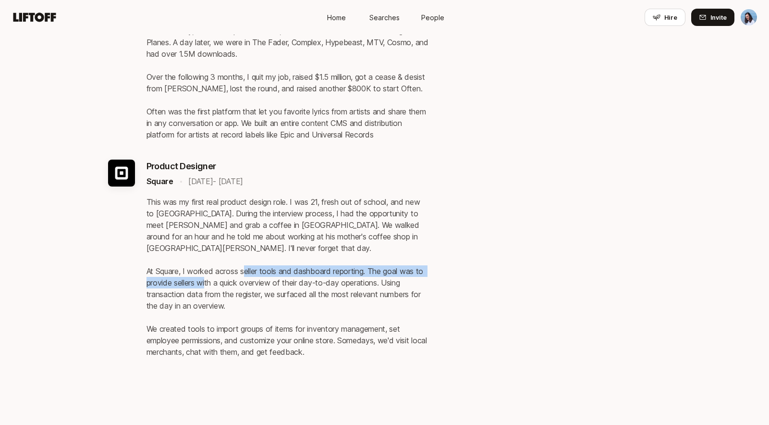
drag, startPoint x: 166, startPoint y: 281, endPoint x: 421, endPoint y: 283, distance: 255.1
click at [406, 284] on p "This was my first real product design role. I was 21, fresh out of school, and …" at bounding box center [288, 276] width 282 height 161
click at [421, 283] on p "This was my first real product design role. I was 21, fresh out of school, and …" at bounding box center [288, 276] width 282 height 161
drag, startPoint x: 259, startPoint y: 287, endPoint x: 372, endPoint y: 284, distance: 112.5
click at [357, 284] on p "This was my first real product design role. I was 21, fresh out of school, and …" at bounding box center [288, 276] width 282 height 161
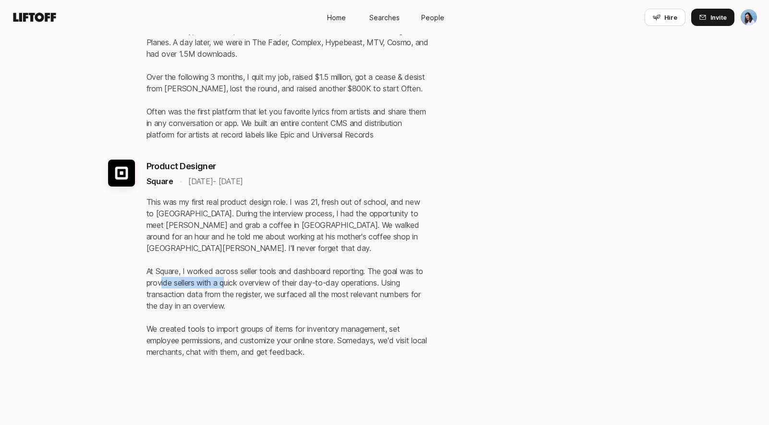
click at [393, 284] on p "This was my first real product design role. I was 21, fresh out of school, and …" at bounding box center [288, 276] width 282 height 161
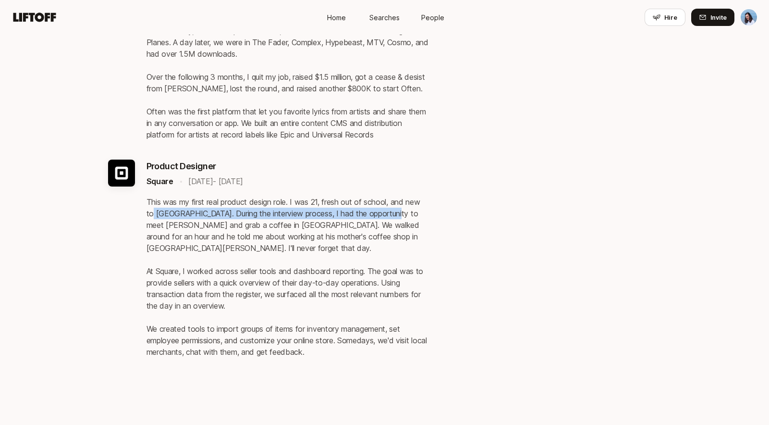
drag, startPoint x: 157, startPoint y: 224, endPoint x: 402, endPoint y: 225, distance: 244.5
click at [399, 225] on p "This was my first real product design role. I was 21, fresh out of school, and …" at bounding box center [288, 276] width 282 height 161
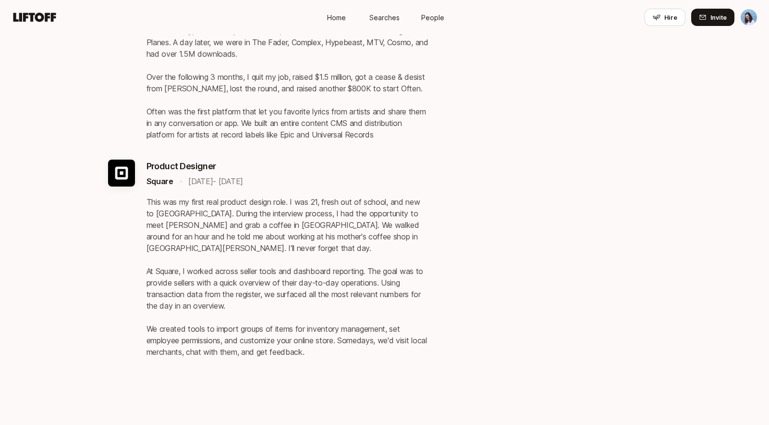
click at [407, 226] on p "This was my first real product design role. I was 21, fresh out of school, and …" at bounding box center [288, 276] width 282 height 161
drag, startPoint x: 159, startPoint y: 237, endPoint x: 410, endPoint y: 240, distance: 250.3
click at [409, 240] on p "This was my first real product design role. I was 21, fresh out of school, and …" at bounding box center [288, 276] width 282 height 161
click at [325, 245] on p "This was my first real product design role. I was 21, fresh out of school, and …" at bounding box center [288, 276] width 282 height 161
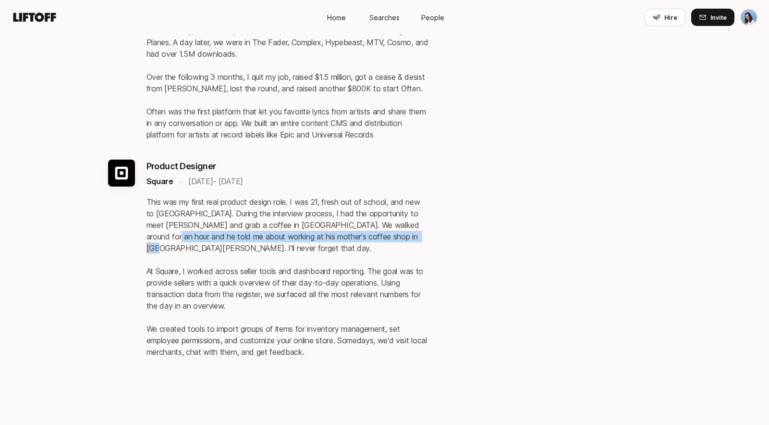
drag, startPoint x: 232, startPoint y: 250, endPoint x: 385, endPoint y: 251, distance: 153.7
click at [369, 254] on p "This was my first real product design role. I was 21, fresh out of school, and …" at bounding box center [288, 276] width 282 height 161
click at [386, 251] on p "This was my first real product design role. I was 21, fresh out of school, and …" at bounding box center [288, 276] width 282 height 161
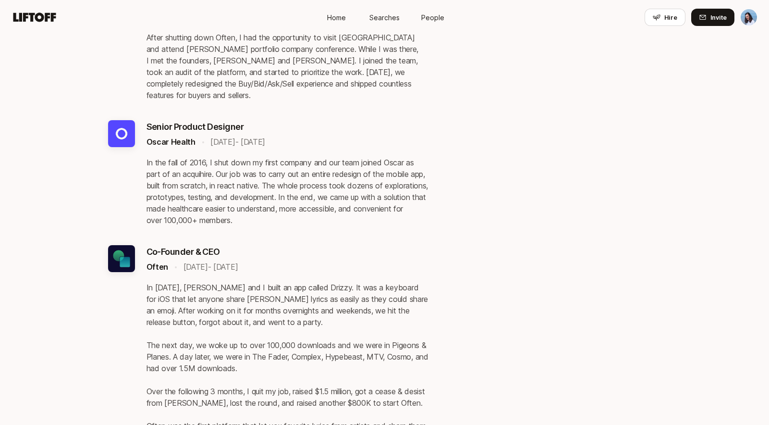
scroll to position [1222, 0]
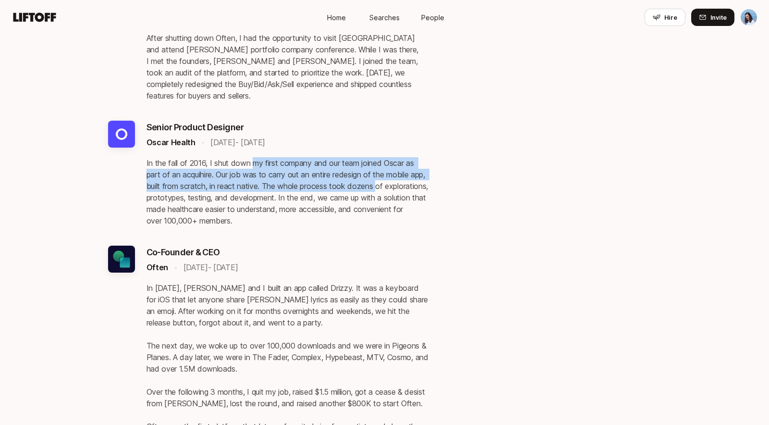
drag, startPoint x: 254, startPoint y: 178, endPoint x: 402, endPoint y: 197, distance: 148.7
click at [399, 197] on p "In the fall of 2016, I shut down my first company and our team joined Oscar as …" at bounding box center [288, 191] width 282 height 69
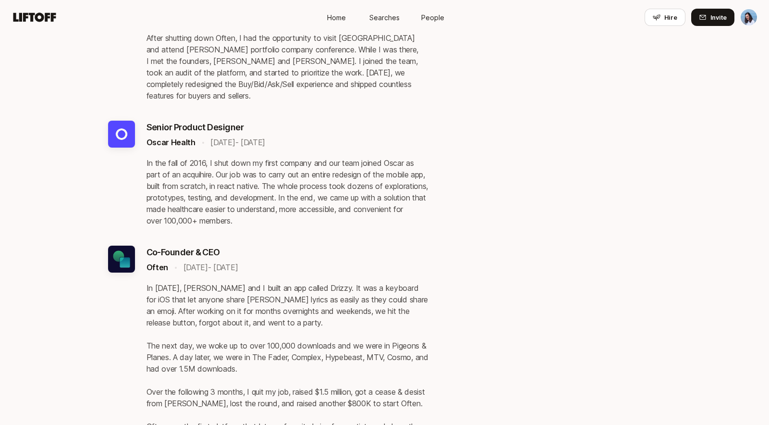
click at [402, 197] on p "In the fall of 2016, I shut down my first company and our team joined Oscar as …" at bounding box center [288, 191] width 282 height 69
drag, startPoint x: 170, startPoint y: 208, endPoint x: 362, endPoint y: 209, distance: 192.6
click at [362, 209] on p "In the fall of 2016, I shut down my first company and our team joined Oscar as …" at bounding box center [288, 191] width 282 height 69
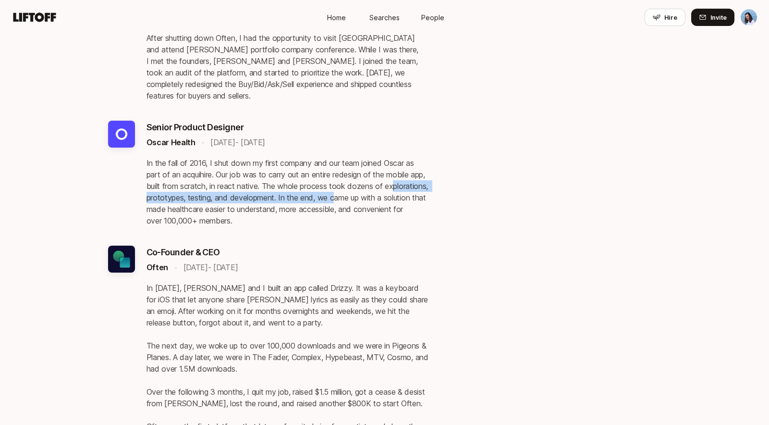
drag, startPoint x: 159, startPoint y: 204, endPoint x: 388, endPoint y: 207, distance: 229.2
click at [385, 207] on p "In the fall of 2016, I shut down my first company and our team joined Oscar as …" at bounding box center [288, 191] width 282 height 69
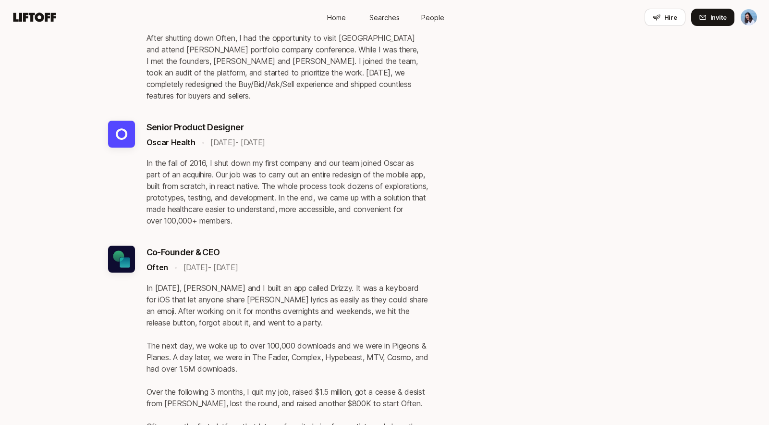
click at [397, 207] on p "In the fall of 2016, I shut down my first company and our team joined Oscar as …" at bounding box center [288, 191] width 282 height 69
drag, startPoint x: 177, startPoint y: 223, endPoint x: 388, endPoint y: 223, distance: 210.9
click at [378, 222] on p "In the fall of 2016, I shut down my first company and our team joined Oscar as …" at bounding box center [288, 191] width 282 height 69
click at [395, 223] on p "In the fall of 2016, I shut down my first company and our team joined Oscar as …" at bounding box center [288, 191] width 282 height 69
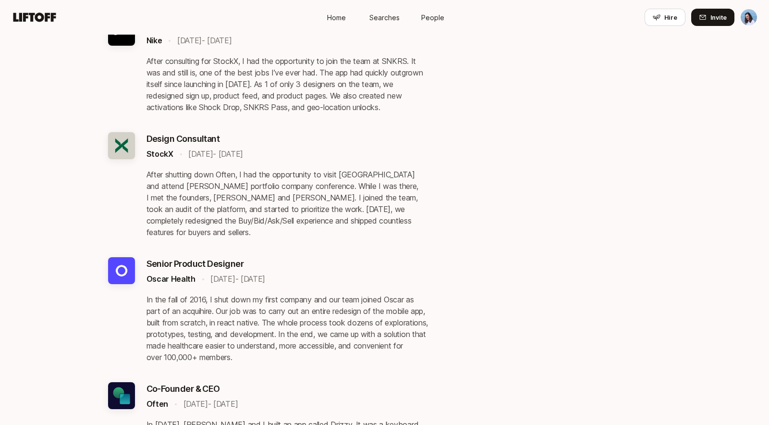
scroll to position [1084, 0]
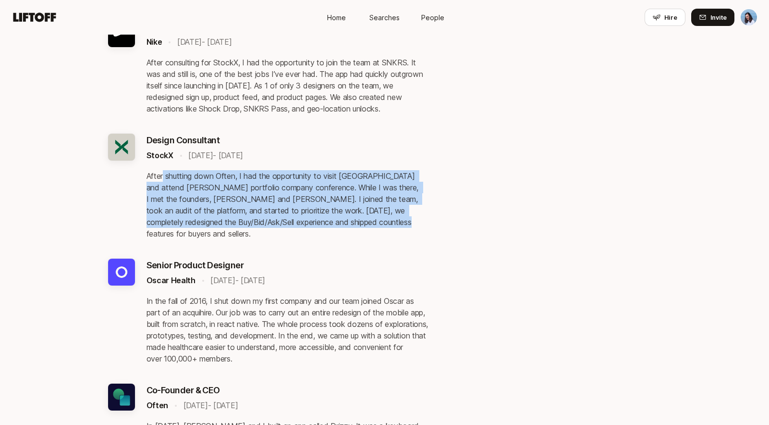
drag, startPoint x: 165, startPoint y: 190, endPoint x: 360, endPoint y: 234, distance: 199.5
click at [355, 234] on p "After shutting down Often, I had the opportunity to visit Detroit and attend Da…" at bounding box center [288, 204] width 282 height 69
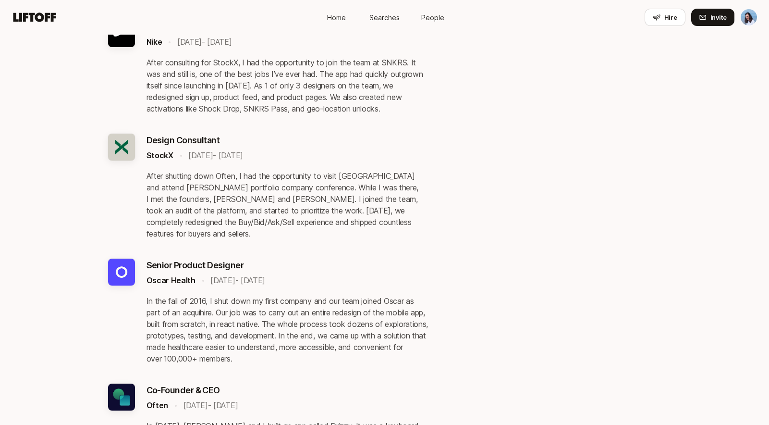
drag, startPoint x: 360, startPoint y: 234, endPoint x: 382, endPoint y: 231, distance: 22.8
click at [360, 234] on p "After shutting down Often, I had the opportunity to visit Detroit and attend Da…" at bounding box center [288, 204] width 282 height 69
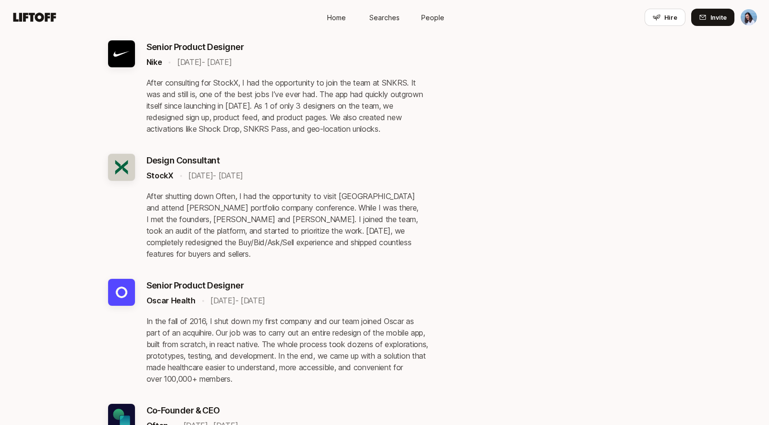
scroll to position [1027, 0]
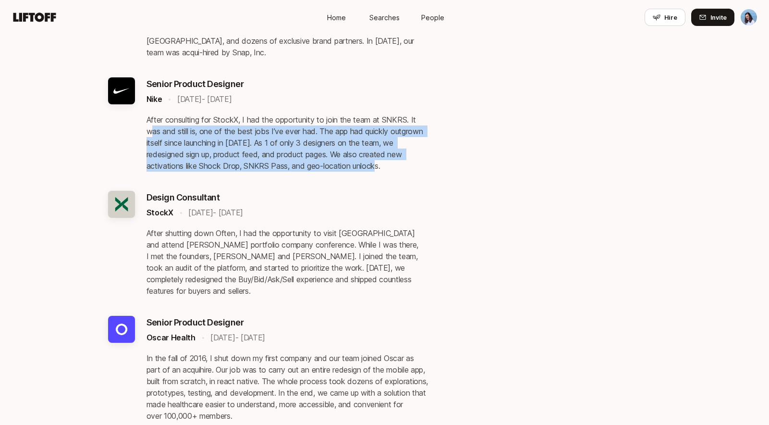
drag, startPoint x: 151, startPoint y: 145, endPoint x: 356, endPoint y: 184, distance: 209.2
click at [351, 184] on div "Staff Experience Designer Airbnb • Aug 2024 - Present Design Resident IDEO CoLa…" at bounding box center [268, 244] width 321 height 1246
click at [363, 184] on div "Staff Experience Designer Airbnb • Aug 2024 - Present Design Resident IDEO CoLa…" at bounding box center [268, 244] width 321 height 1246
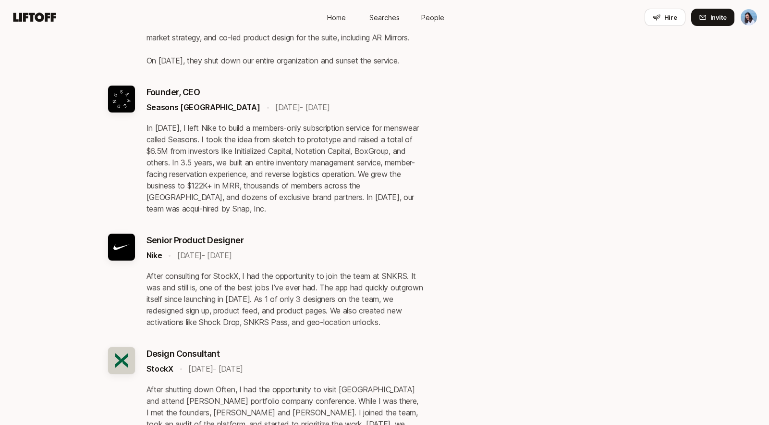
scroll to position [828, 0]
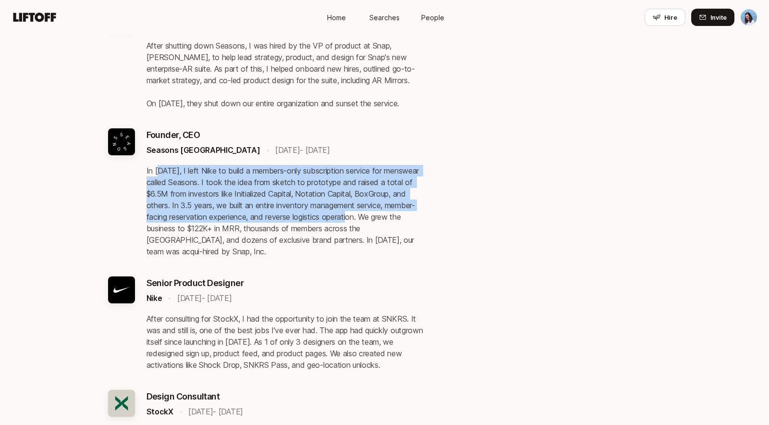
drag, startPoint x: 158, startPoint y: 182, endPoint x: 390, endPoint y: 229, distance: 236.4
click at [374, 229] on p "In June of 2019, I left Nike to build a members-only subscription service for m…" at bounding box center [288, 211] width 282 height 92
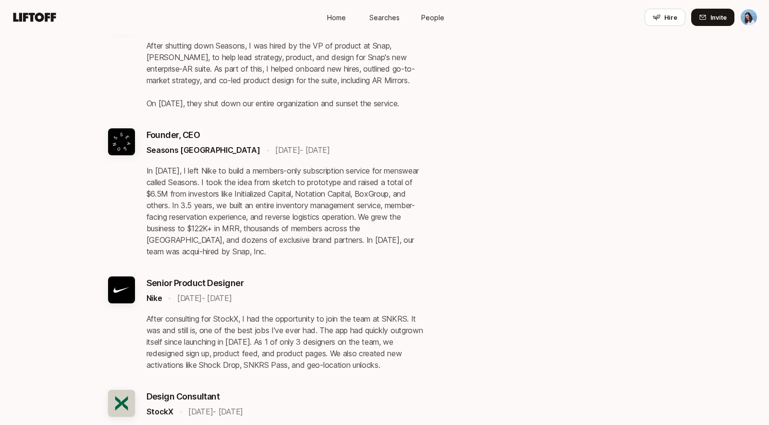
click at [391, 229] on p "In June of 2019, I left Nike to build a members-only subscription service for m…" at bounding box center [288, 211] width 282 height 92
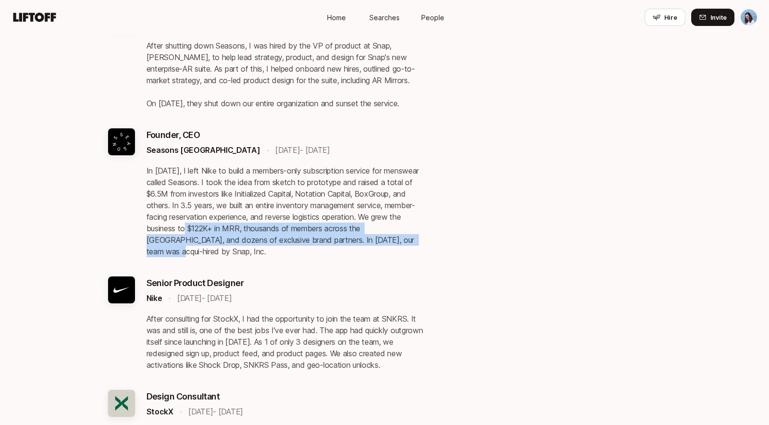
drag, startPoint x: 177, startPoint y: 240, endPoint x: 396, endPoint y: 246, distance: 219.6
click at [393, 246] on p "In June of 2019, I left Nike to build a members-only subscription service for m…" at bounding box center [288, 211] width 282 height 92
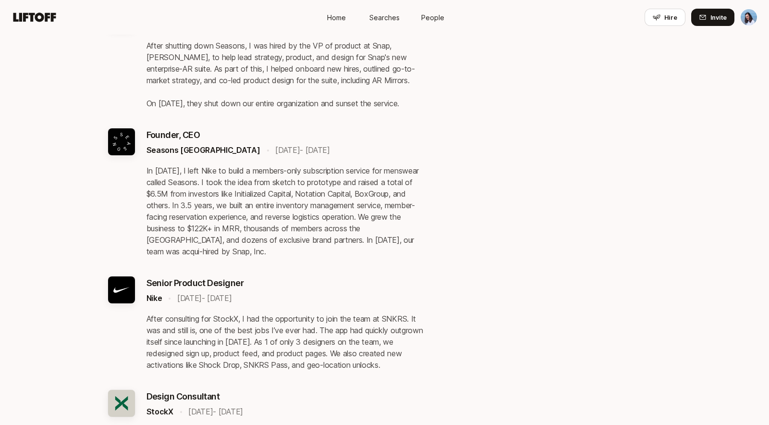
click at [398, 246] on p "In June of 2019, I left Nike to build a members-only subscription service for m…" at bounding box center [288, 211] width 282 height 92
drag, startPoint x: 193, startPoint y: 252, endPoint x: 404, endPoint y: 252, distance: 210.9
click at [396, 252] on p "In June of 2019, I left Nike to build a members-only subscription service for m…" at bounding box center [288, 211] width 282 height 92
click at [404, 252] on p "In June of 2019, I left Nike to build a members-only subscription service for m…" at bounding box center [288, 211] width 282 height 92
drag, startPoint x: 272, startPoint y: 250, endPoint x: 235, endPoint y: 266, distance: 40.7
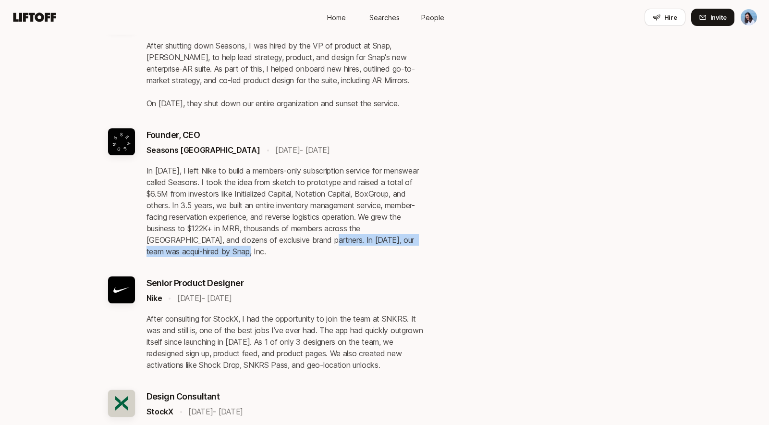
click at [235, 257] on p "In June of 2019, I left Nike to build a members-only subscription service for m…" at bounding box center [288, 211] width 282 height 92
click at [246, 257] on p "In June of 2019, I left Nike to build a members-only subscription service for m…" at bounding box center [288, 211] width 282 height 92
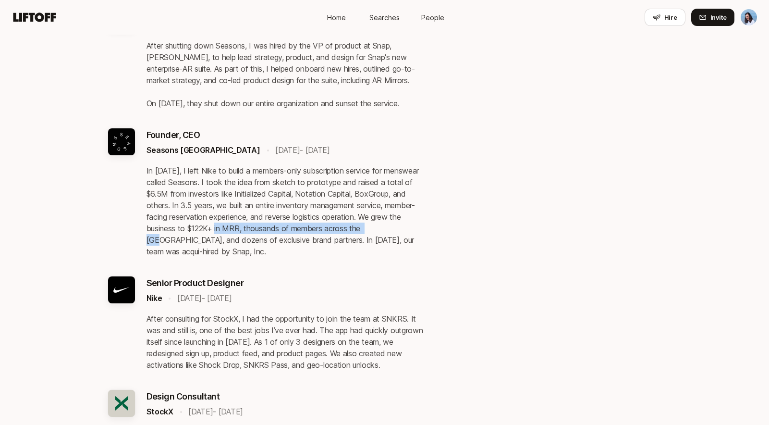
drag, startPoint x: 208, startPoint y: 237, endPoint x: 391, endPoint y: 242, distance: 183.1
click at [370, 242] on p "In June of 2019, I left Nike to build a members-only subscription service for m…" at bounding box center [288, 211] width 282 height 92
click at [391, 242] on p "In June of 2019, I left Nike to build a members-only subscription service for m…" at bounding box center [288, 211] width 282 height 92
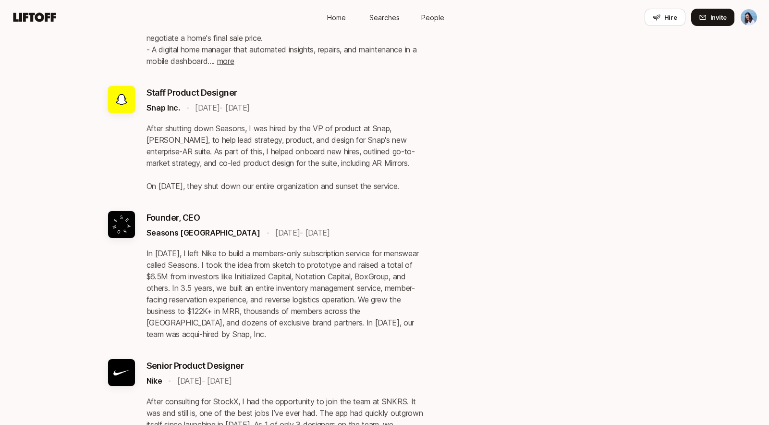
scroll to position [732, 0]
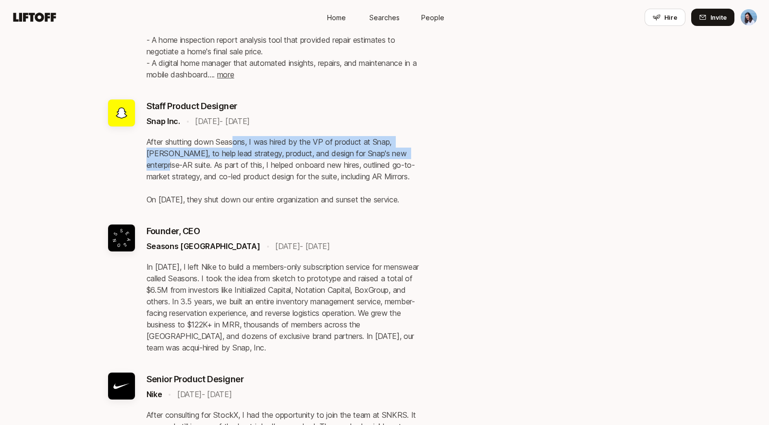
drag, startPoint x: 255, startPoint y: 144, endPoint x: 397, endPoint y: 150, distance: 141.8
click at [397, 150] on p "After shutting down Seasons, I was hired by the VP of product at Snap, Peter Se…" at bounding box center [288, 170] width 282 height 69
click at [395, 157] on p "After shutting down Seasons, I was hired by the VP of product at Snap, Peter Se…" at bounding box center [288, 170] width 282 height 69
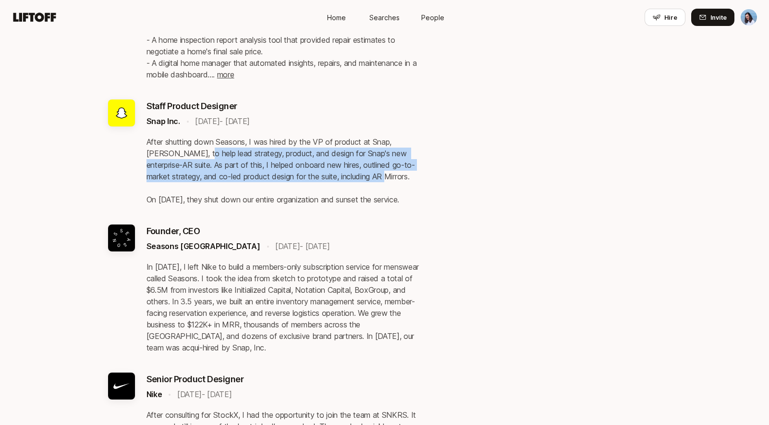
drag, startPoint x: 180, startPoint y: 151, endPoint x: 318, endPoint y: 175, distance: 139.5
click at [319, 175] on p "After shutting down Seasons, I was hired by the VP of product at Snap, Peter Se…" at bounding box center [288, 170] width 282 height 69
click at [315, 175] on p "After shutting down Seasons, I was hired by the VP of product at Snap, Peter Se…" at bounding box center [288, 170] width 282 height 69
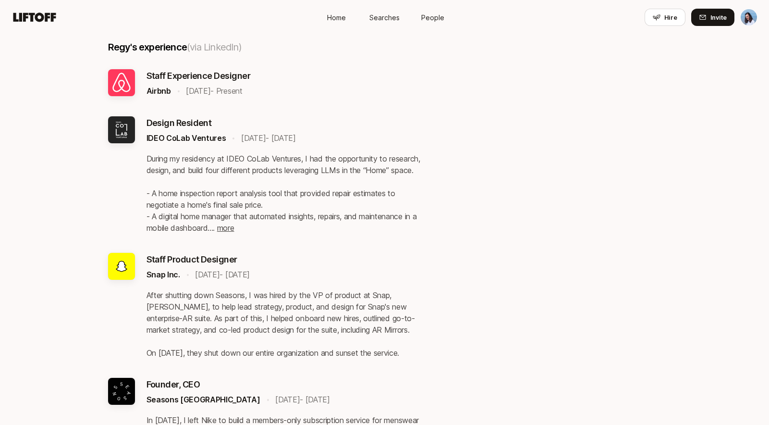
scroll to position [564, 0]
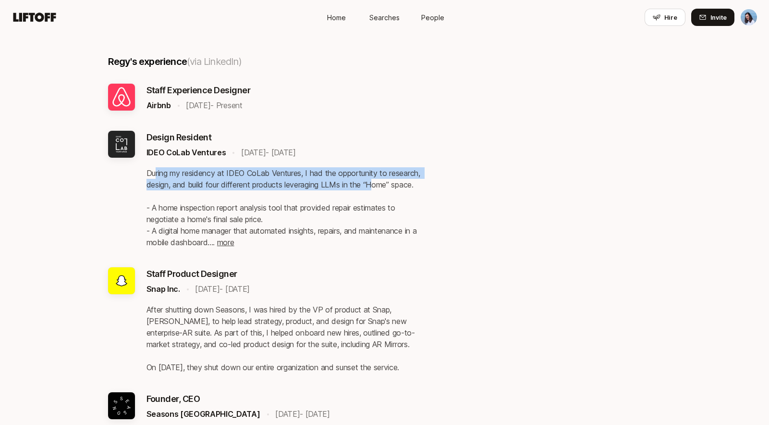
drag, startPoint x: 154, startPoint y: 173, endPoint x: 379, endPoint y: 188, distance: 225.3
click at [374, 188] on p "During my residency at IDEO CoLab Ventures, I had the opportunity to research, …" at bounding box center [288, 207] width 282 height 81
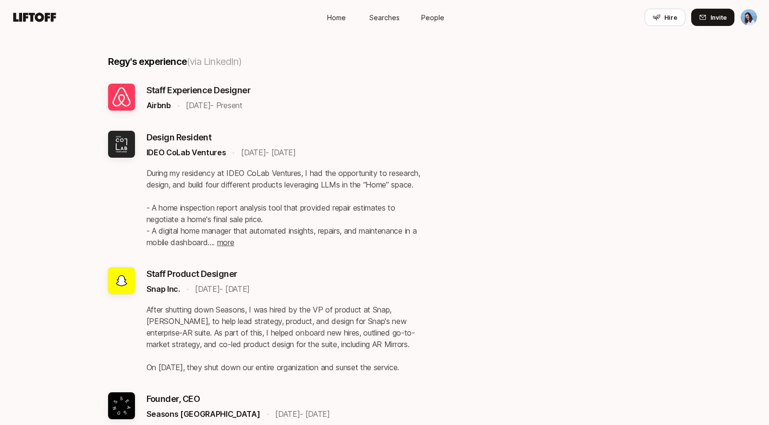
click at [399, 187] on p "During my residency at IDEO CoLab Ventures, I had the opportunity to research, …" at bounding box center [288, 207] width 282 height 81
click at [221, 242] on span "more" at bounding box center [225, 242] width 17 height 10
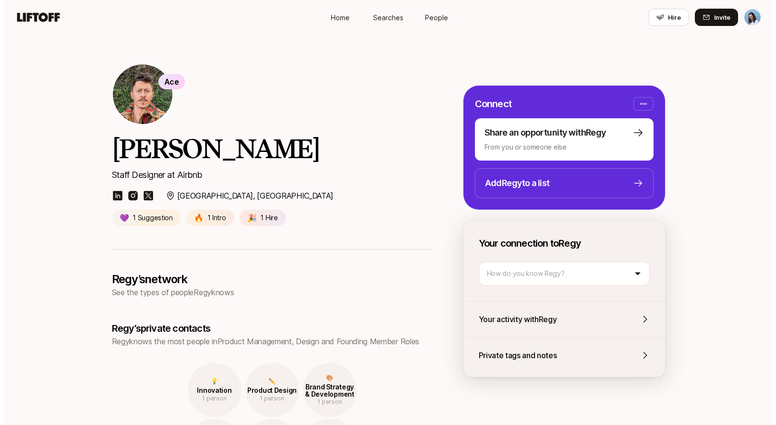
scroll to position [0, 0]
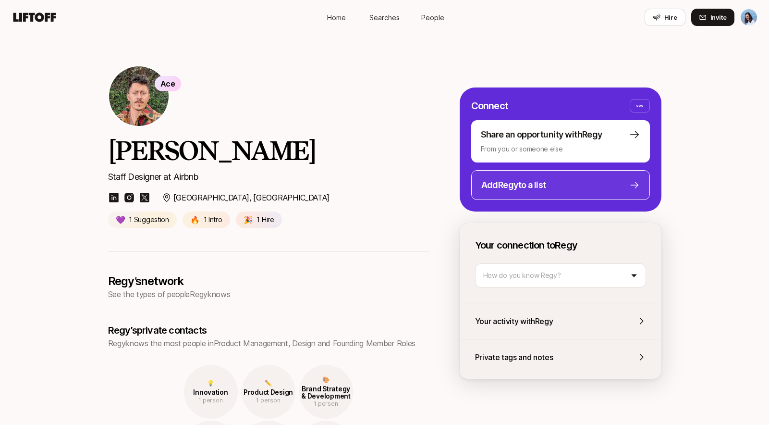
click at [553, 187] on div "Add Regy to a list" at bounding box center [553, 184] width 144 height 13
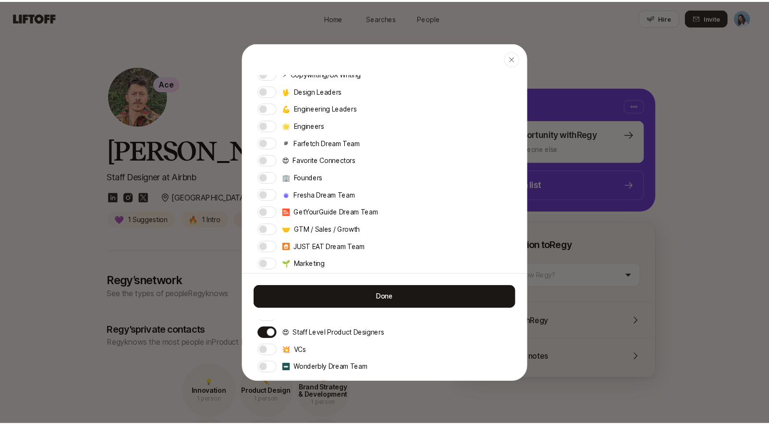
scroll to position [61, 0]
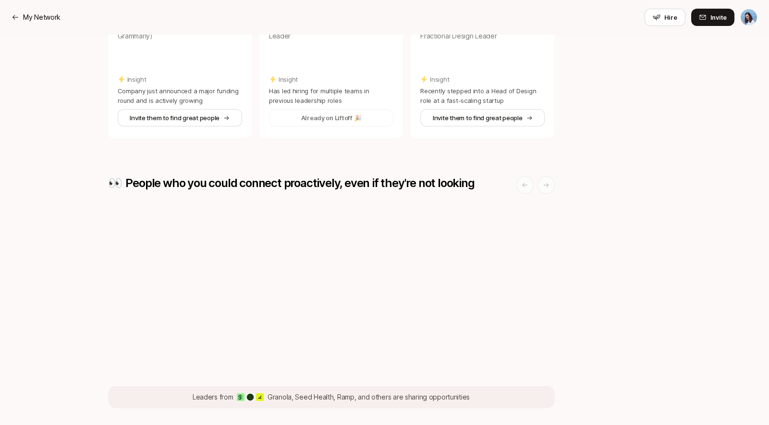
scroll to position [210, 0]
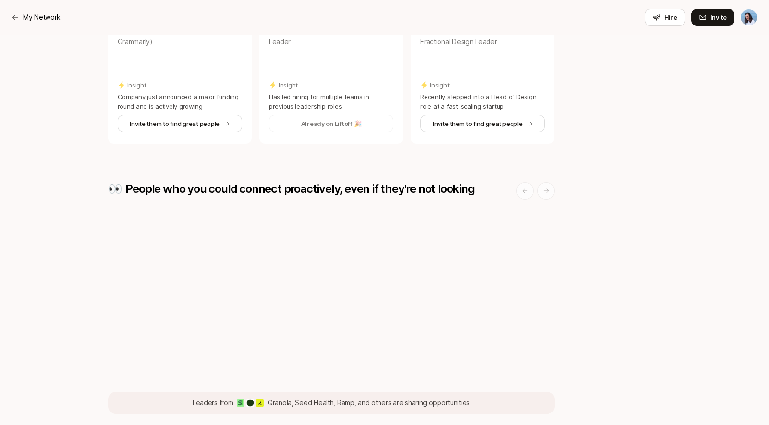
click at [544, 193] on icon at bounding box center [546, 190] width 7 height 7
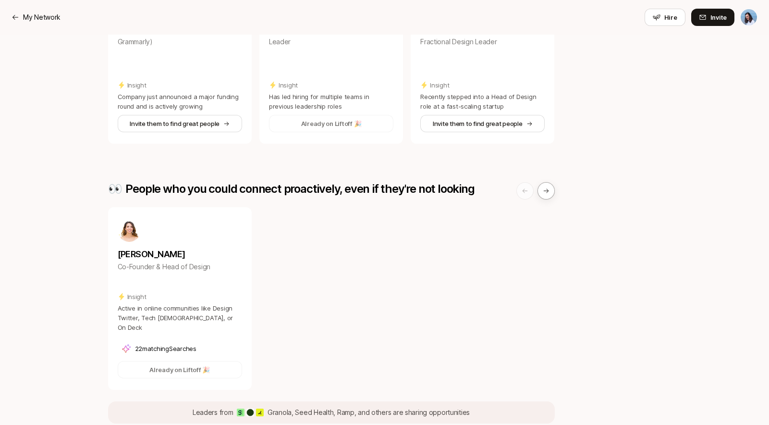
click at [522, 193] on icon at bounding box center [525, 190] width 7 height 7
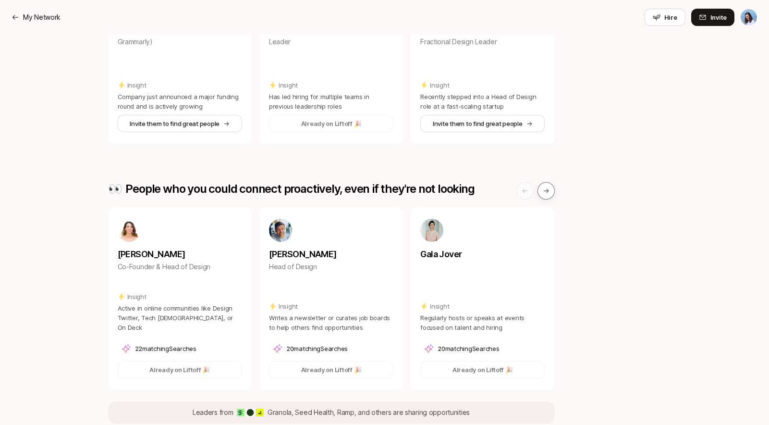
click at [549, 188] on icon at bounding box center [546, 190] width 7 height 7
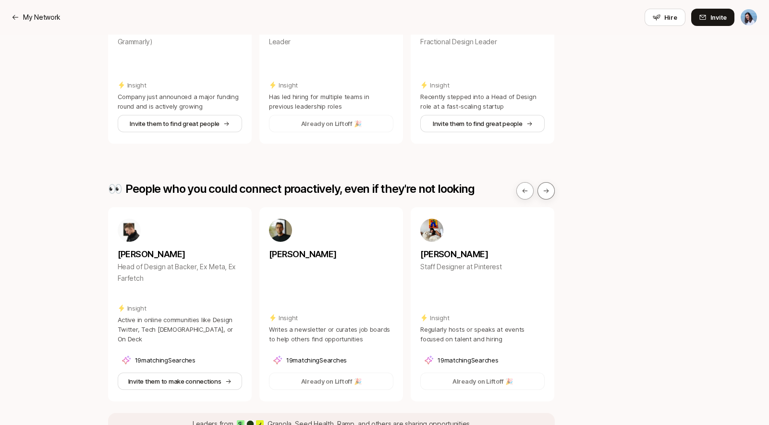
click at [549, 188] on icon at bounding box center [546, 190] width 7 height 7
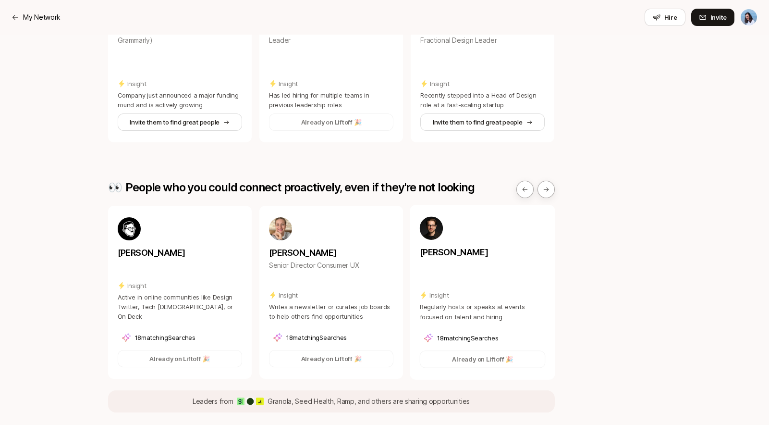
scroll to position [212, 0]
click at [32, 14] on p "My Network" at bounding box center [41, 18] width 37 height 12
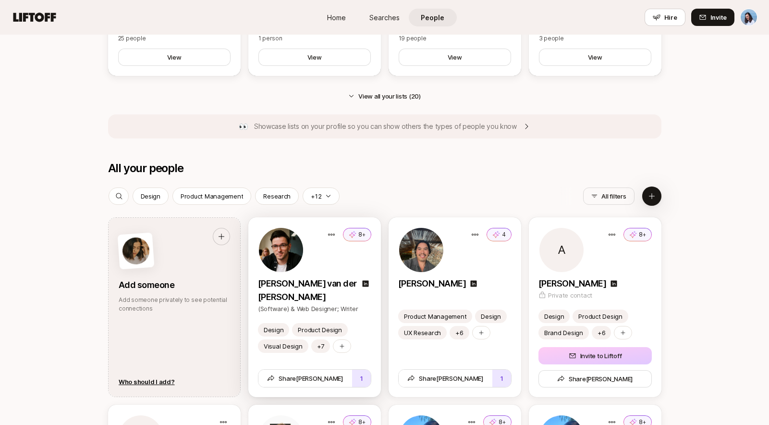
scroll to position [717, 0]
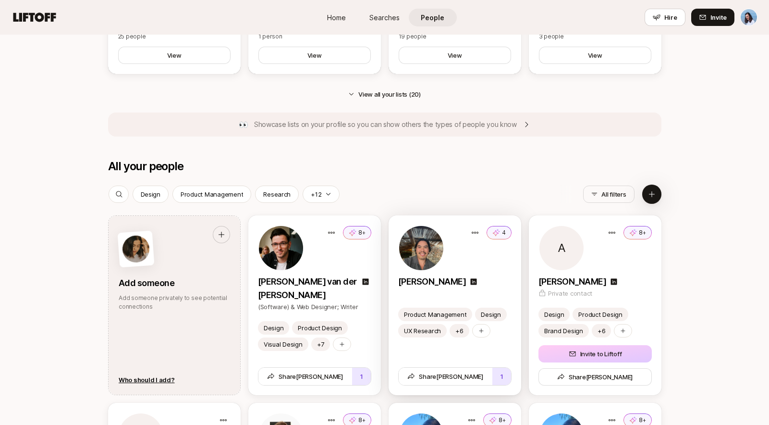
click at [495, 268] on div "4" at bounding box center [454, 248] width 113 height 46
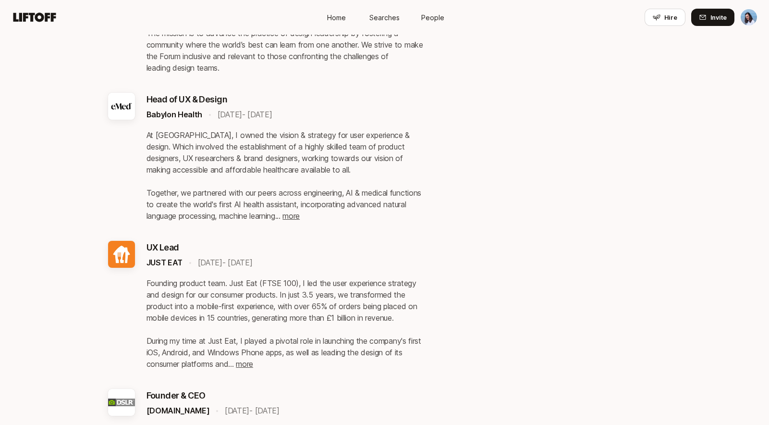
scroll to position [722, 0]
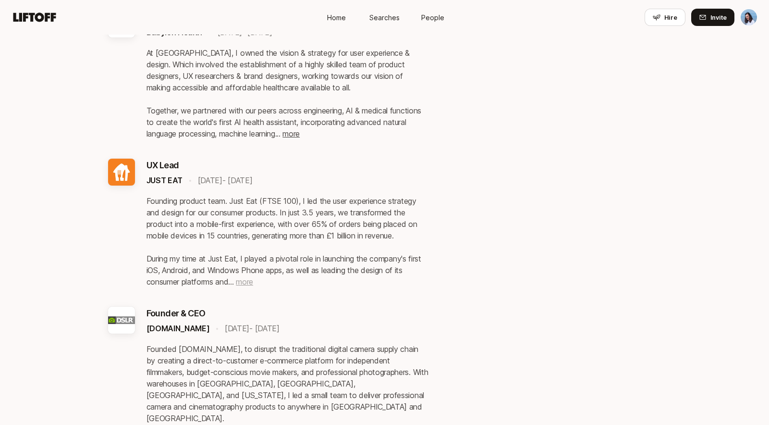
click at [249, 277] on span "more" at bounding box center [244, 282] width 17 height 10
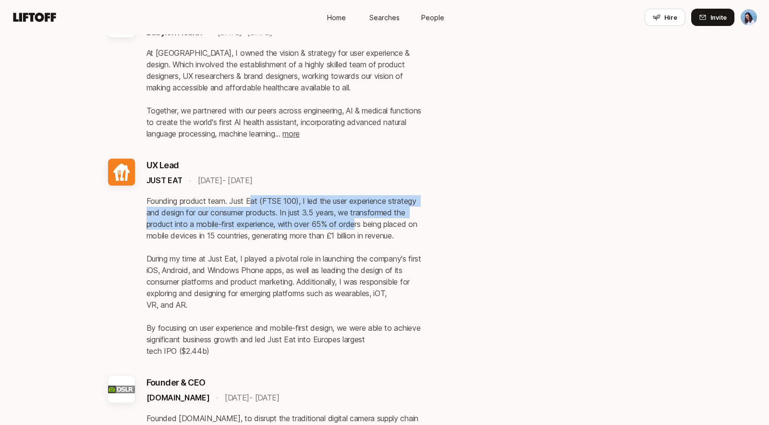
drag, startPoint x: 256, startPoint y: 190, endPoint x: 357, endPoint y: 208, distance: 103.5
click at [357, 208] on p "Founding product team. Just Eat (FTSE 100), I led the user experience strategy …" at bounding box center [288, 275] width 282 height 161
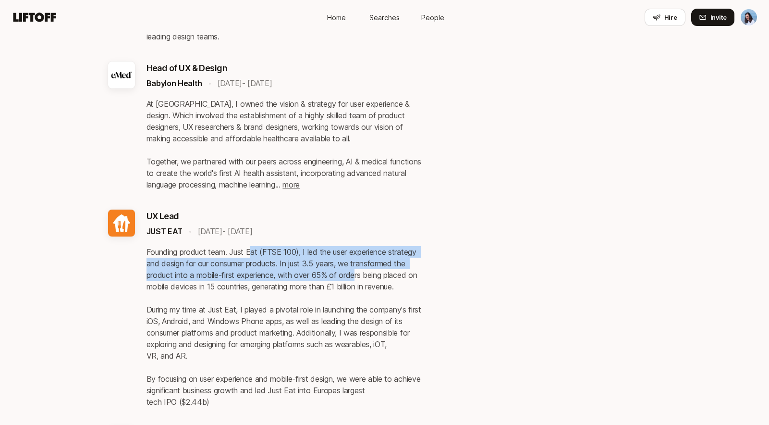
scroll to position [682, 0]
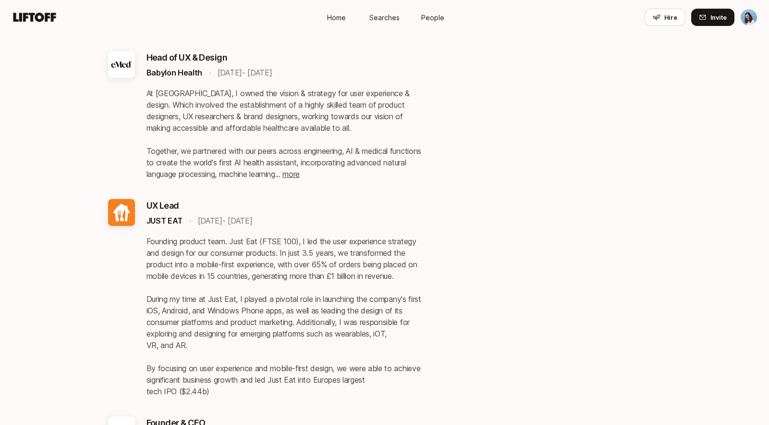
click at [382, 254] on p "Founding product team. Just Eat (FTSE 100), I led the user experience strategy …" at bounding box center [288, 315] width 282 height 161
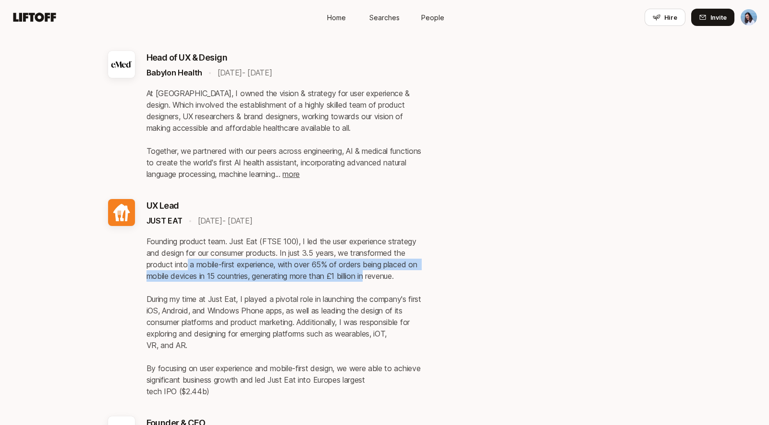
drag, startPoint x: 193, startPoint y: 251, endPoint x: 382, endPoint y: 265, distance: 189.8
click at [374, 265] on p "Founding product team. Just Eat (FTSE 100), I led the user experience strategy …" at bounding box center [288, 315] width 282 height 161
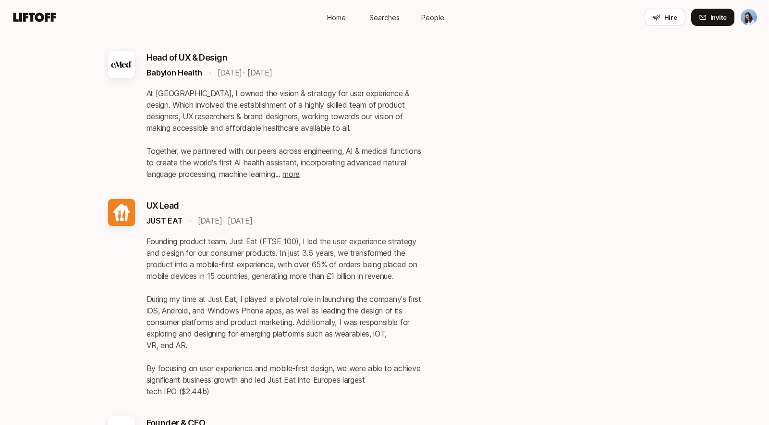
click at [388, 265] on p "Founding product team. Just Eat (FTSE 100), I led the user experience strategy …" at bounding box center [288, 315] width 282 height 161
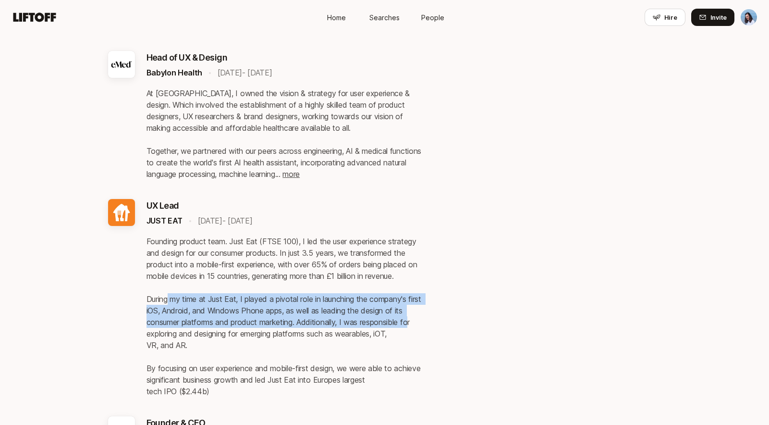
drag, startPoint x: 202, startPoint y: 289, endPoint x: 416, endPoint y: 311, distance: 215.4
click at [416, 311] on p "Founding product team. Just Eat (FTSE 100), I led the user experience strategy …" at bounding box center [288, 315] width 282 height 161
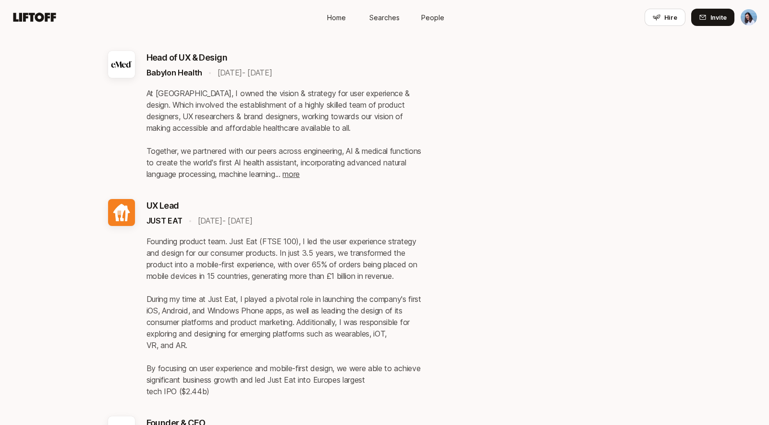
click at [398, 319] on p "Founding product team. Just Eat (FTSE 100), I led the user experience strategy …" at bounding box center [288, 315] width 282 height 161
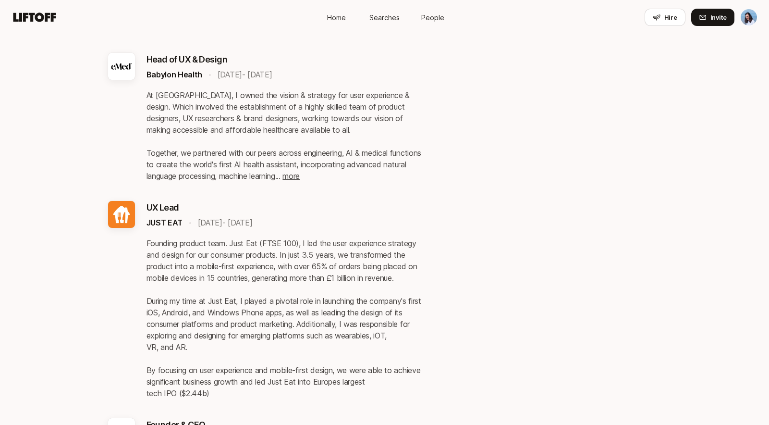
click at [498, 243] on div "Anthony 's experience (via LinkedIn) Director of UX & Design Lokalise • Aug 202…" at bounding box center [384, 255] width 553 height 1439
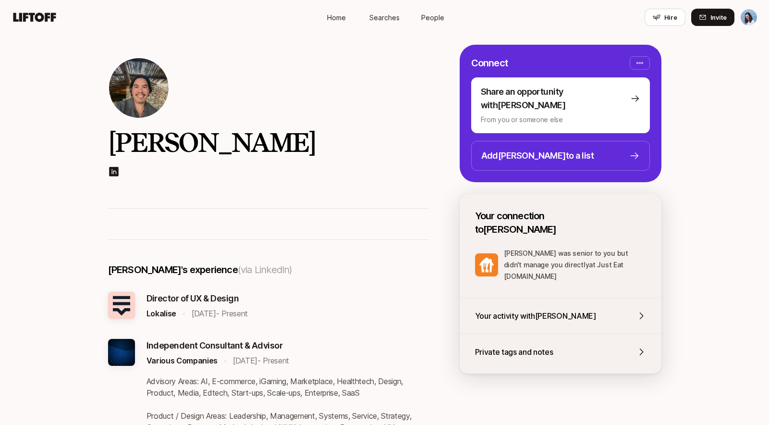
scroll to position [0, 0]
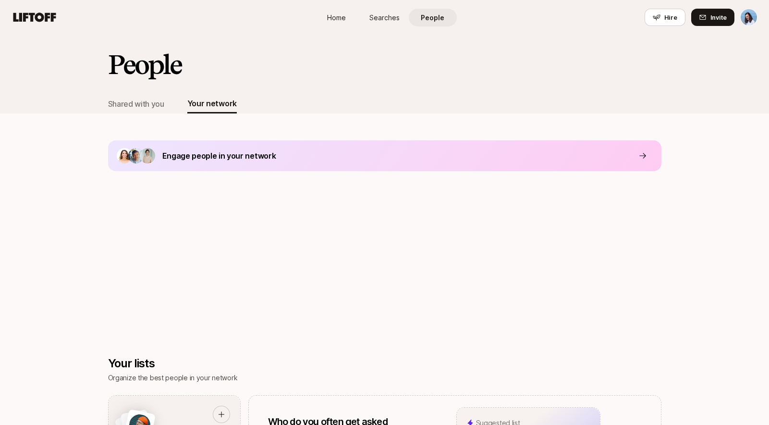
scroll to position [1010, 0]
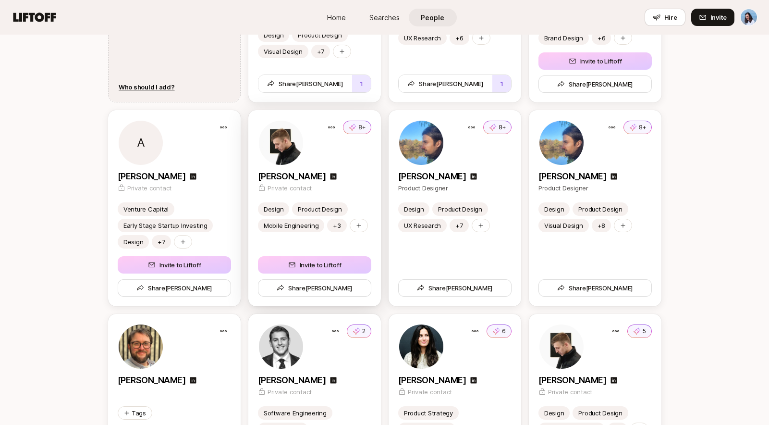
click at [355, 249] on div "Design Product Design Mobile Engineering +3 Invite to Liftoff Share Alex" at bounding box center [314, 254] width 133 height 104
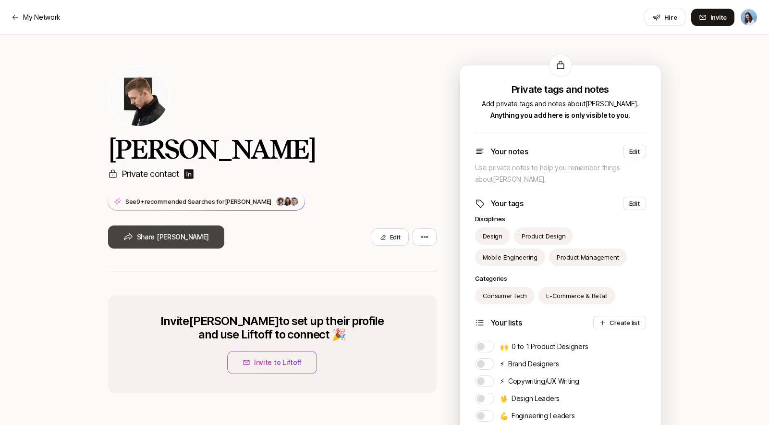
click at [150, 235] on button "Share Alex" at bounding box center [166, 236] width 117 height 23
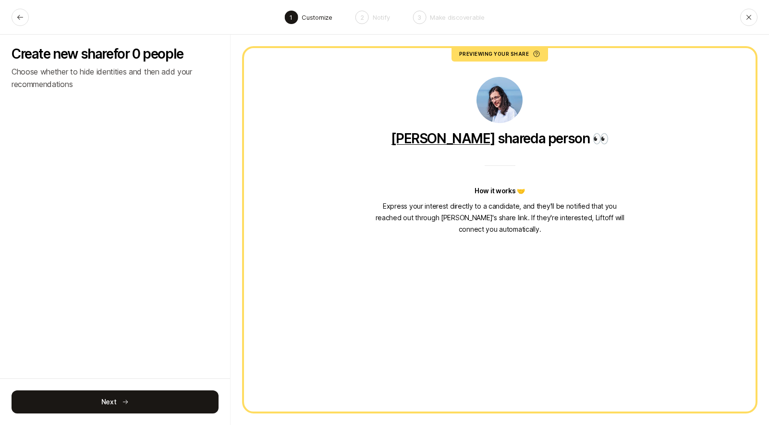
type textarea "x"
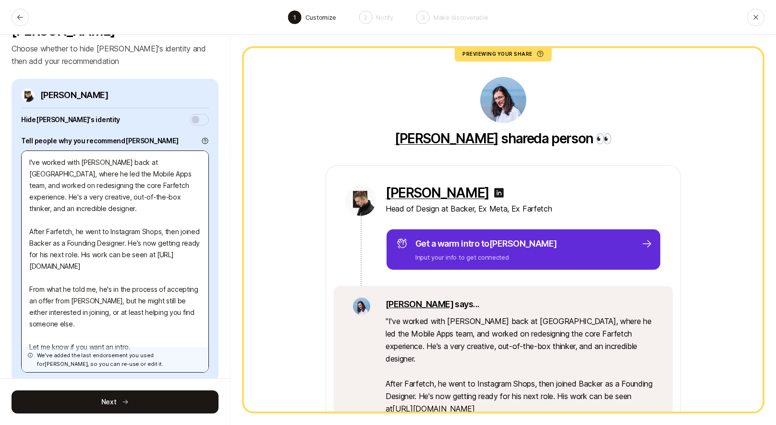
scroll to position [12, 0]
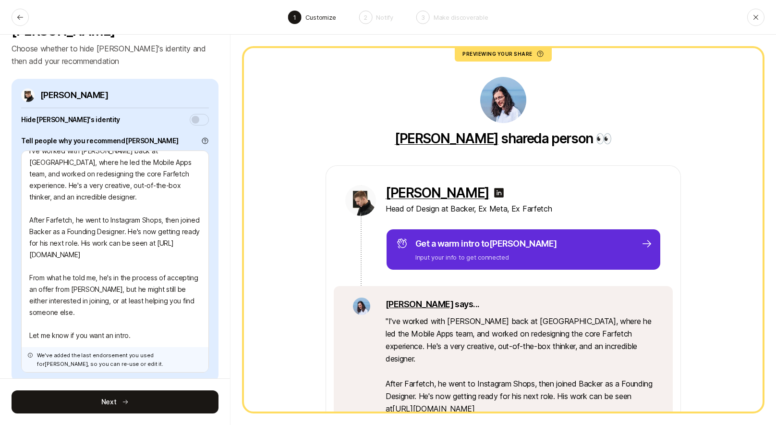
click at [164, 52] on div "Create new share for Alex Choose whether to hide Alex's identity and then add y…" at bounding box center [115, 230] width 231 height 390
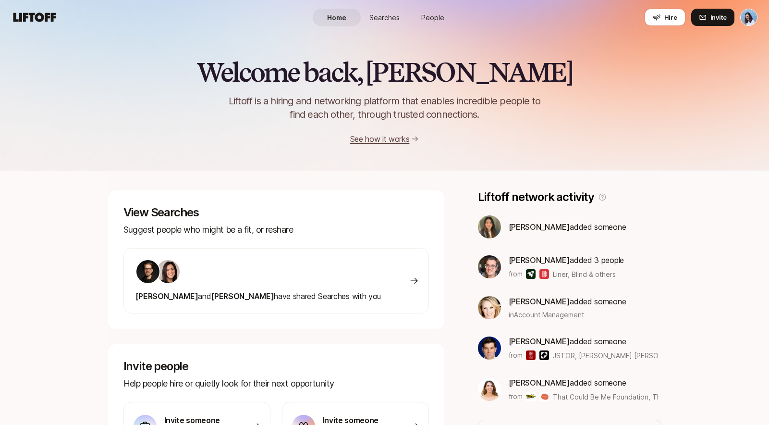
click at [438, 20] on span "People" at bounding box center [432, 17] width 23 height 10
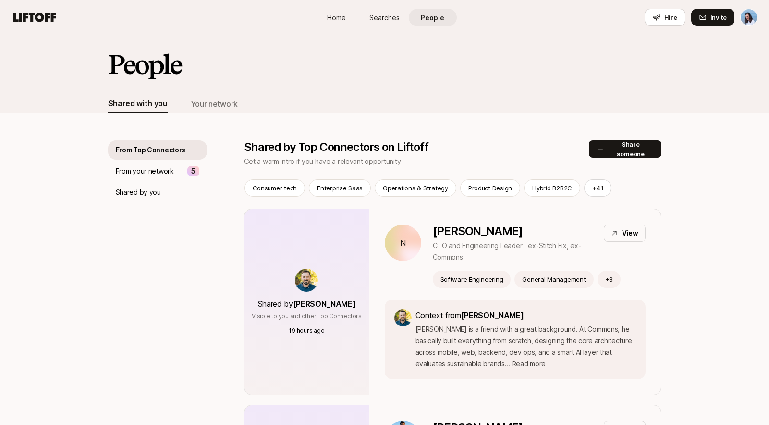
click at [386, 13] on span "Searches" at bounding box center [384, 17] width 30 height 10
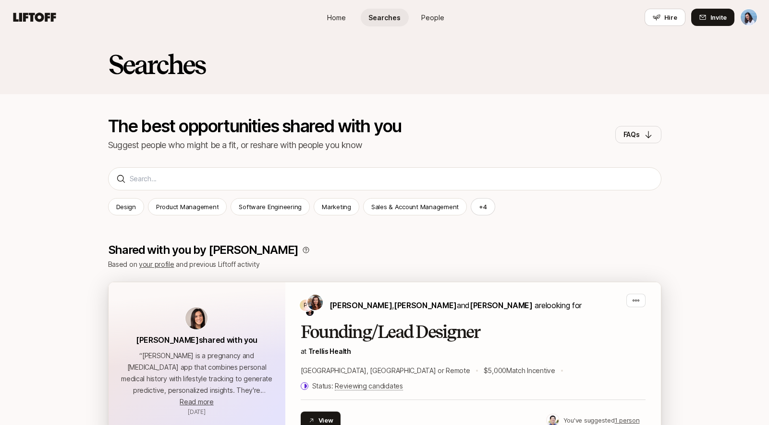
click at [255, 321] on div "[PERSON_NAME] shared with you “ [PERSON_NAME] is a pregnancy and [MEDICAL_DATA]…" at bounding box center [197, 361] width 177 height 158
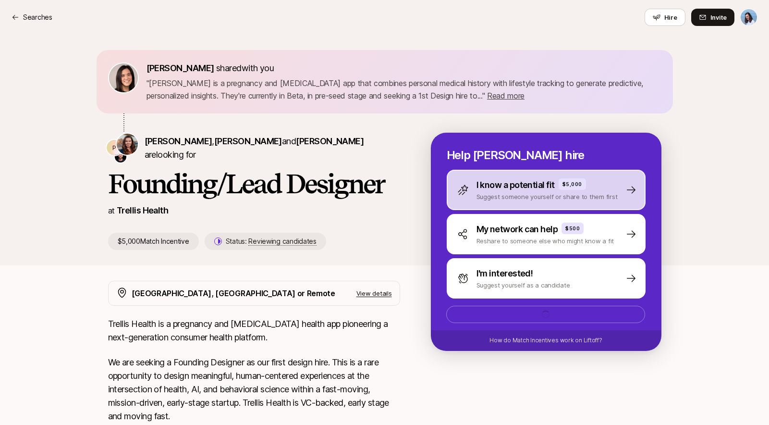
click at [548, 177] on div "I know a potential fit $5,000 Suggest someone yourself or share to them first" at bounding box center [546, 190] width 199 height 40
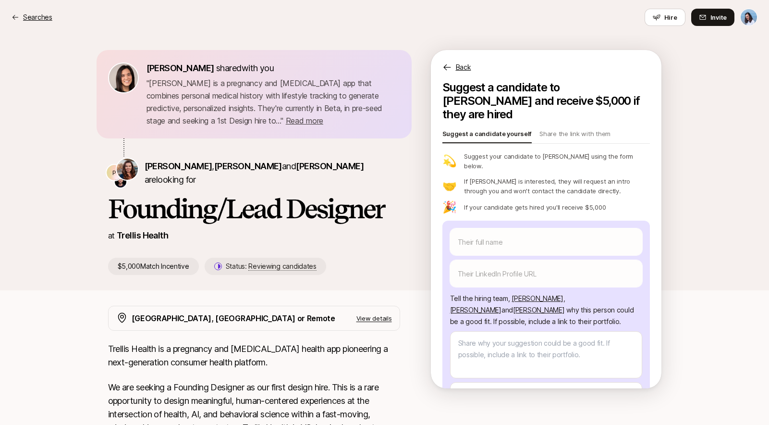
click at [37, 20] on p "Searches" at bounding box center [37, 18] width 29 height 12
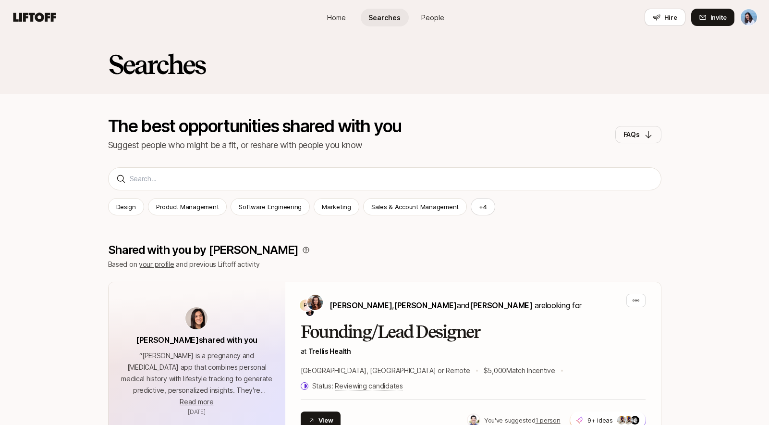
click at [423, 18] on span "People" at bounding box center [432, 17] width 23 height 10
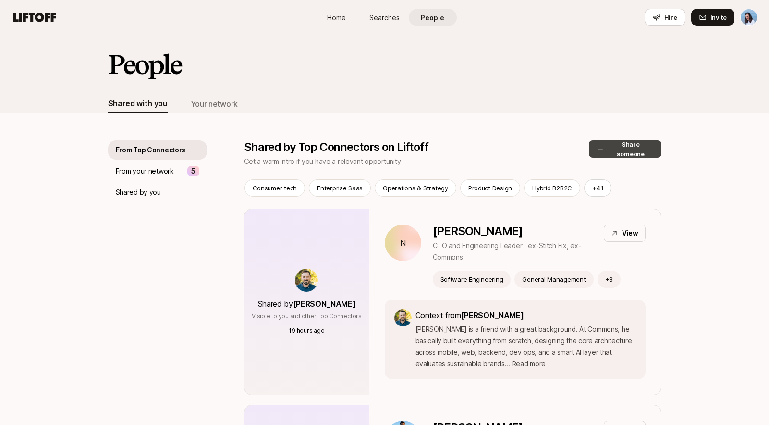
click at [611, 148] on button "Share someone" at bounding box center [625, 148] width 73 height 17
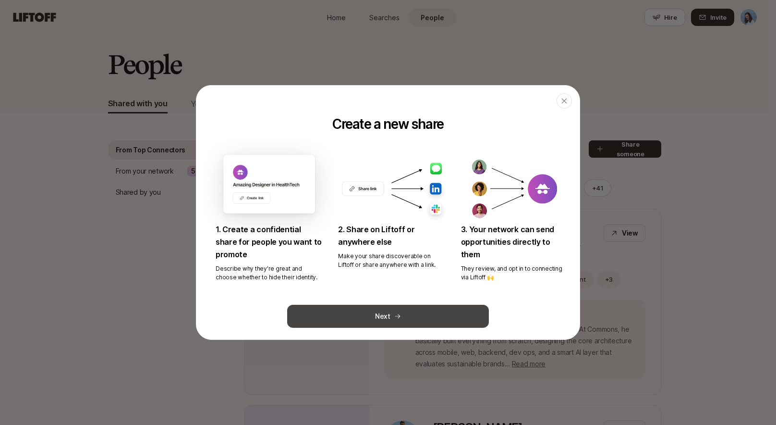
click at [387, 317] on button "Next" at bounding box center [388, 316] width 202 height 23
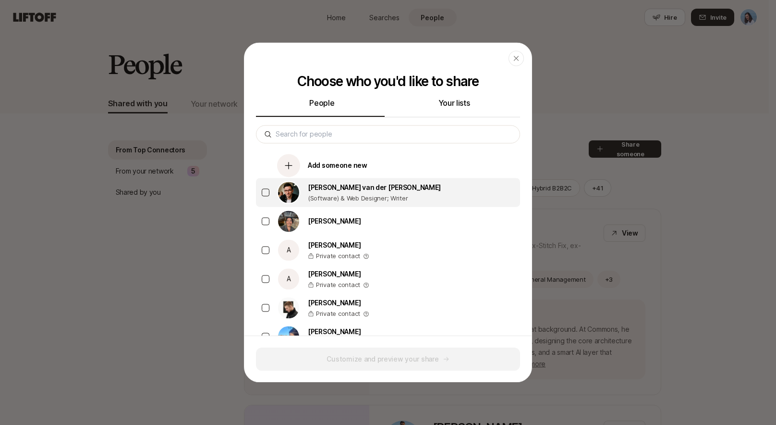
click at [327, 196] on p "(Software) & Web Designer; Writer" at bounding box center [374, 198] width 133 height 10
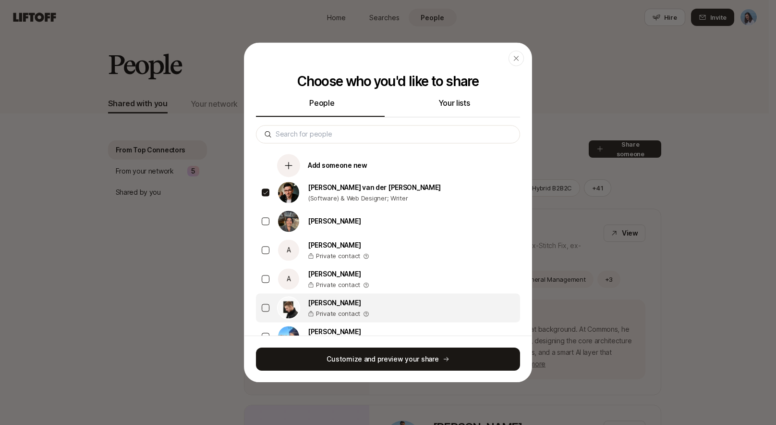
click at [341, 304] on p "Alex Artsvuni" at bounding box center [338, 303] width 61 height 12
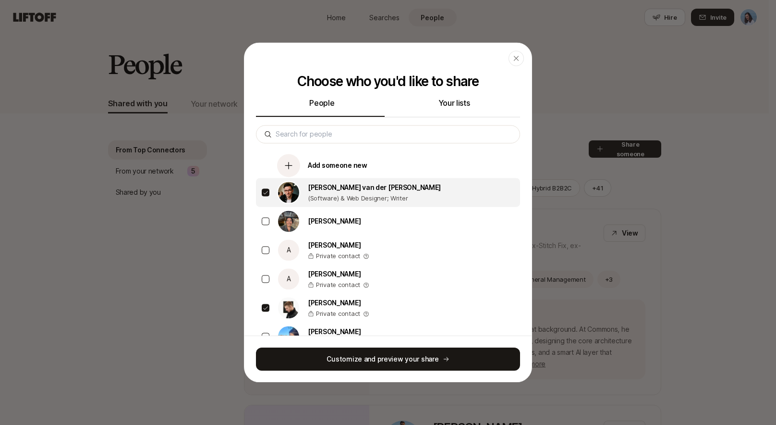
click at [269, 191] on div "Daniël van der Winden (Software) & Web Designer; Writer" at bounding box center [388, 192] width 264 height 29
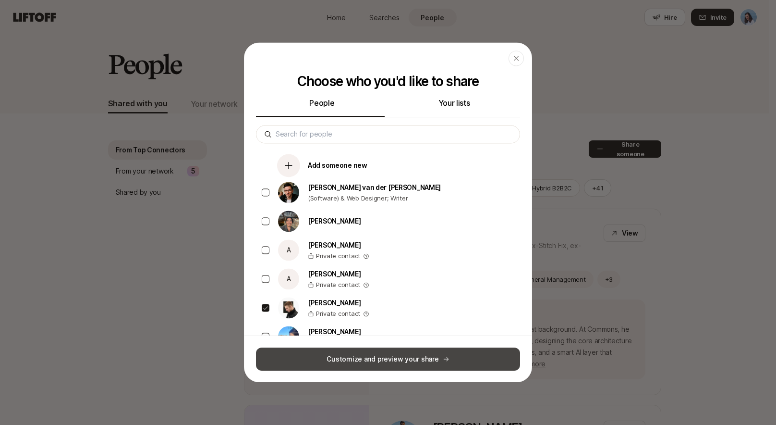
click at [381, 359] on button "Customize and preview your share" at bounding box center [388, 358] width 264 height 23
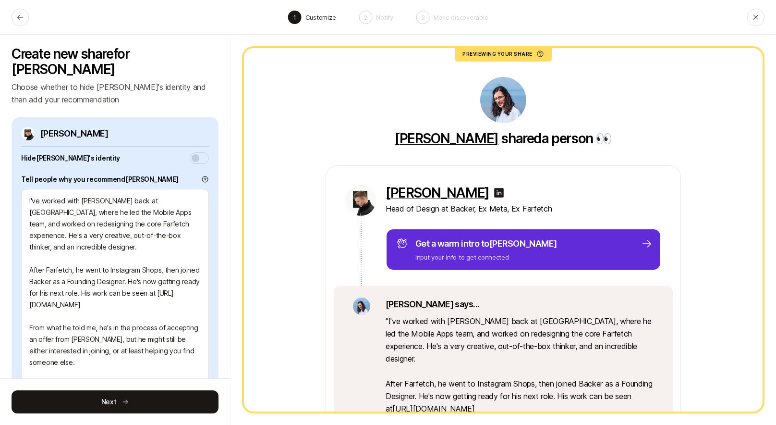
click at [192, 154] on span "button" at bounding box center [196, 158] width 8 height 8
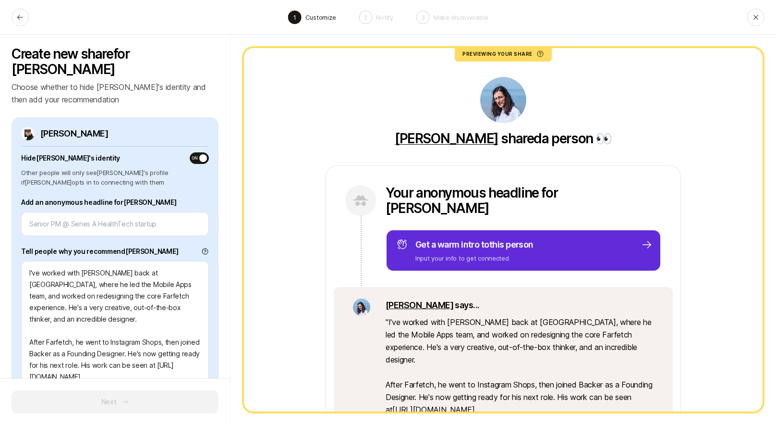
drag, startPoint x: 44, startPoint y: 161, endPoint x: 115, endPoint y: 165, distance: 71.2
click at [109, 168] on p "Other people will only see Alex 's profile if Alex opts in to connecting with t…" at bounding box center [115, 177] width 188 height 19
click at [115, 168] on p "Other people will only see Alex 's profile if Alex opts in to connecting with t…" at bounding box center [115, 177] width 188 height 19
drag, startPoint x: 56, startPoint y: 186, endPoint x: 107, endPoint y: 184, distance: 51.0
click at [85, 196] on label "Add an anonymous headline for Alex" at bounding box center [115, 202] width 188 height 12
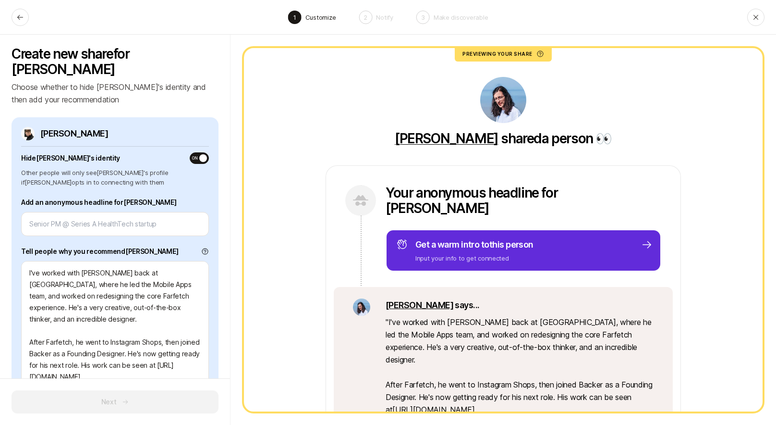
click at [199, 154] on span "button" at bounding box center [203, 158] width 8 height 8
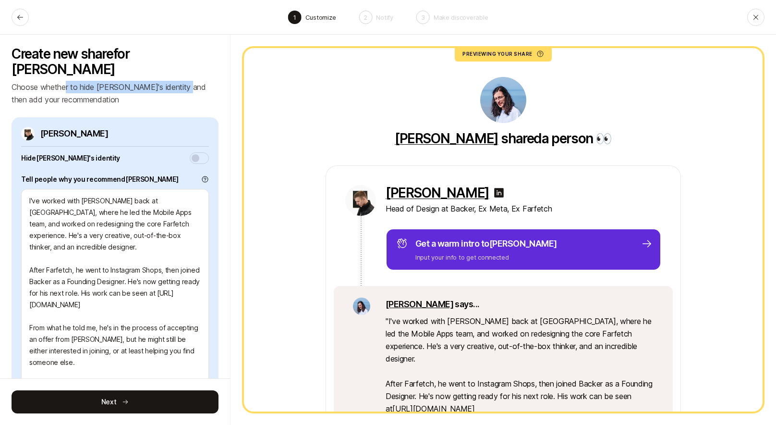
drag, startPoint x: 112, startPoint y: 72, endPoint x: 196, endPoint y: 71, distance: 83.1
click at [185, 81] on p "Choose whether to hide Alex's identity and then add your recommendation" at bounding box center [115, 93] width 207 height 25
click at [196, 81] on p "Choose whether to hide Alex's identity and then add your recommendation" at bounding box center [115, 93] width 207 height 25
click at [192, 154] on span "button" at bounding box center [196, 158] width 8 height 8
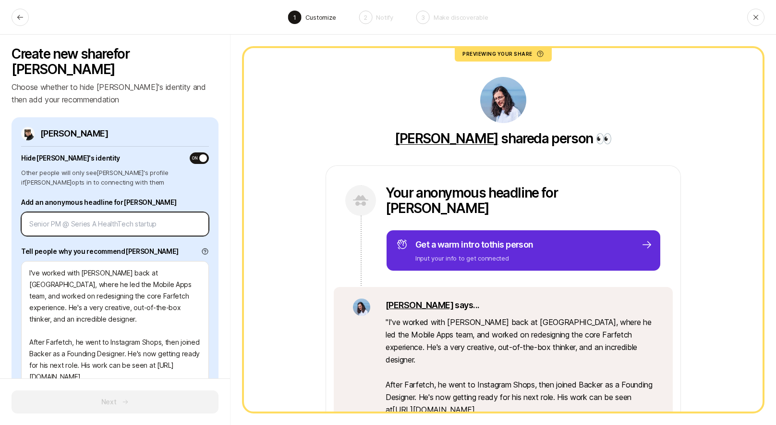
click at [87, 218] on input at bounding box center [114, 224] width 171 height 12
click at [191, 152] on button "ON" at bounding box center [199, 158] width 19 height 12
type textarea "x"
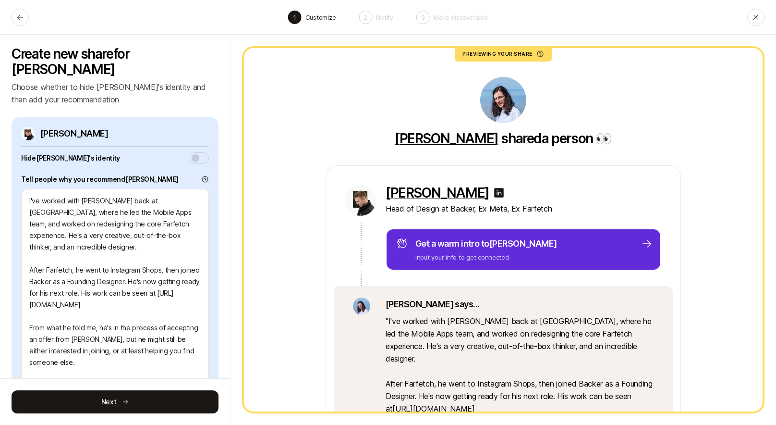
type button "on"
click at [198, 152] on button "button" at bounding box center [199, 158] width 19 height 12
type textarea "x"
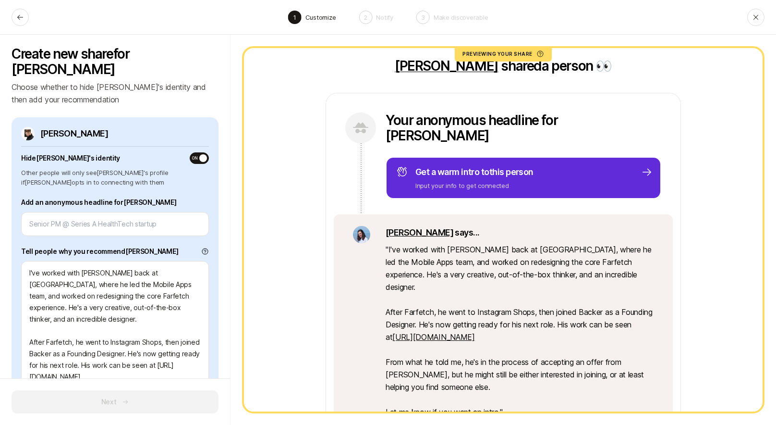
scroll to position [73, 0]
click at [430, 331] on link "https://artsvuni.com" at bounding box center [433, 336] width 82 height 10
